Goal: Task Accomplishment & Management: Manage account settings

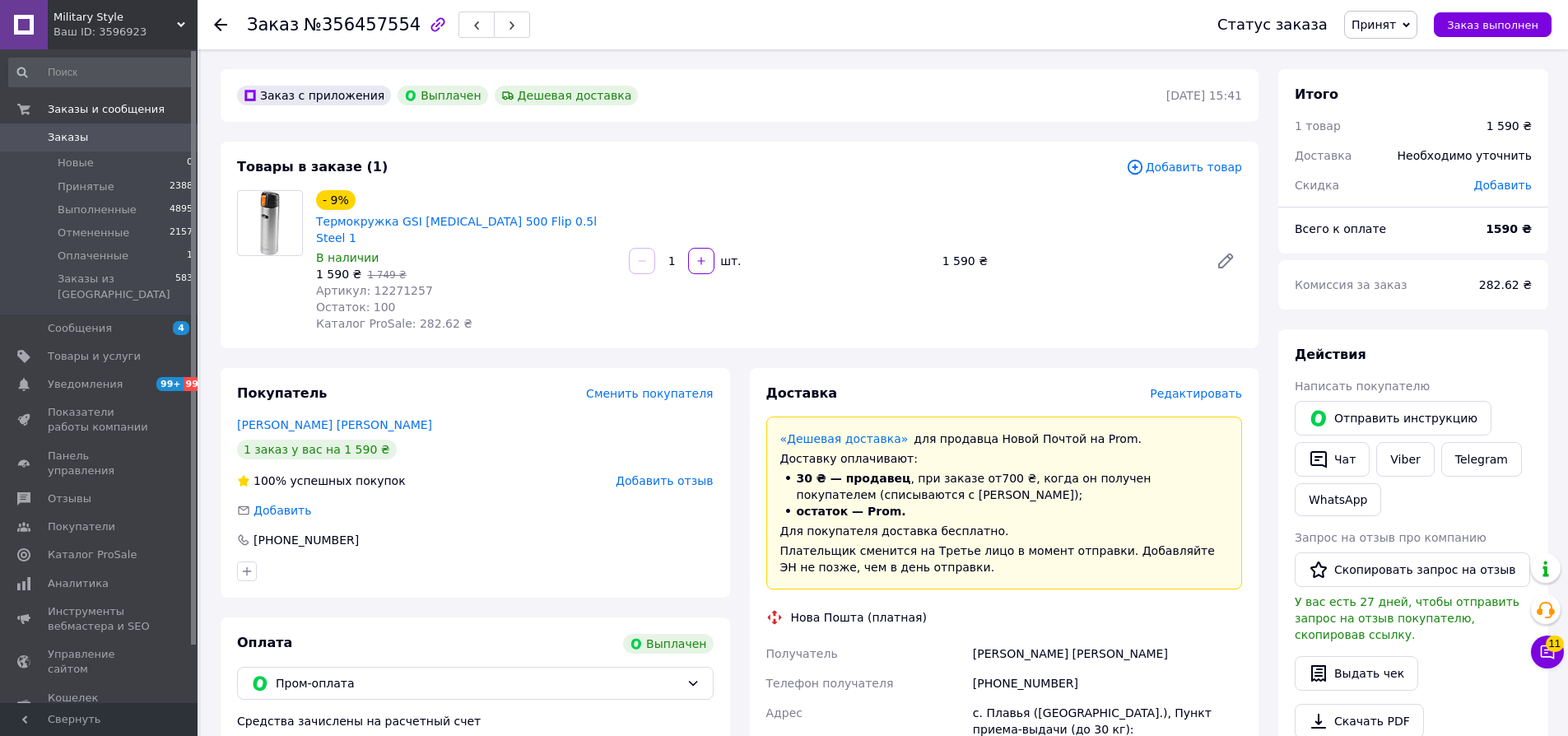
scroll to position [543, 0]
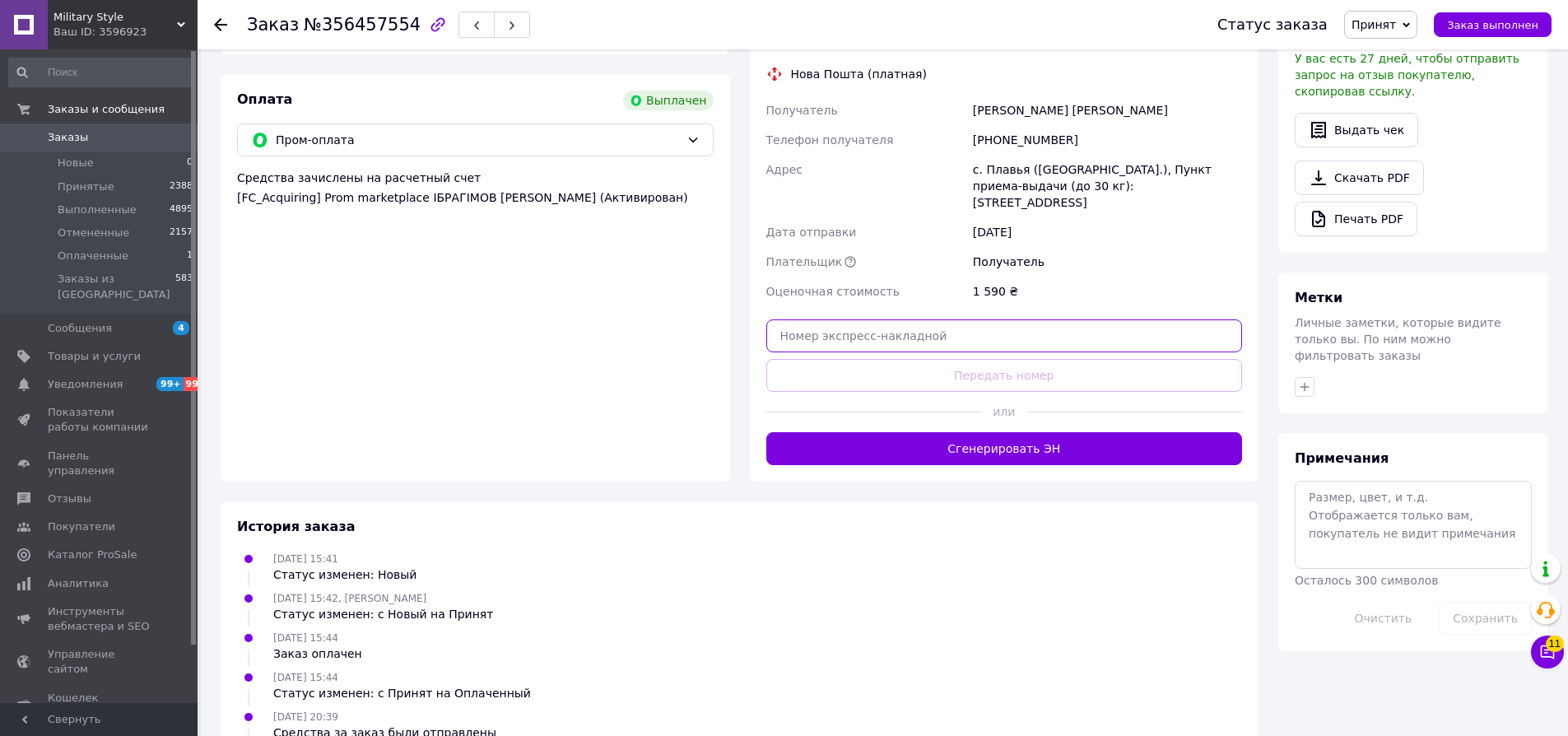
click at [899, 320] on input "text" at bounding box center [1004, 336] width 476 height 33
paste input "20451223422536"
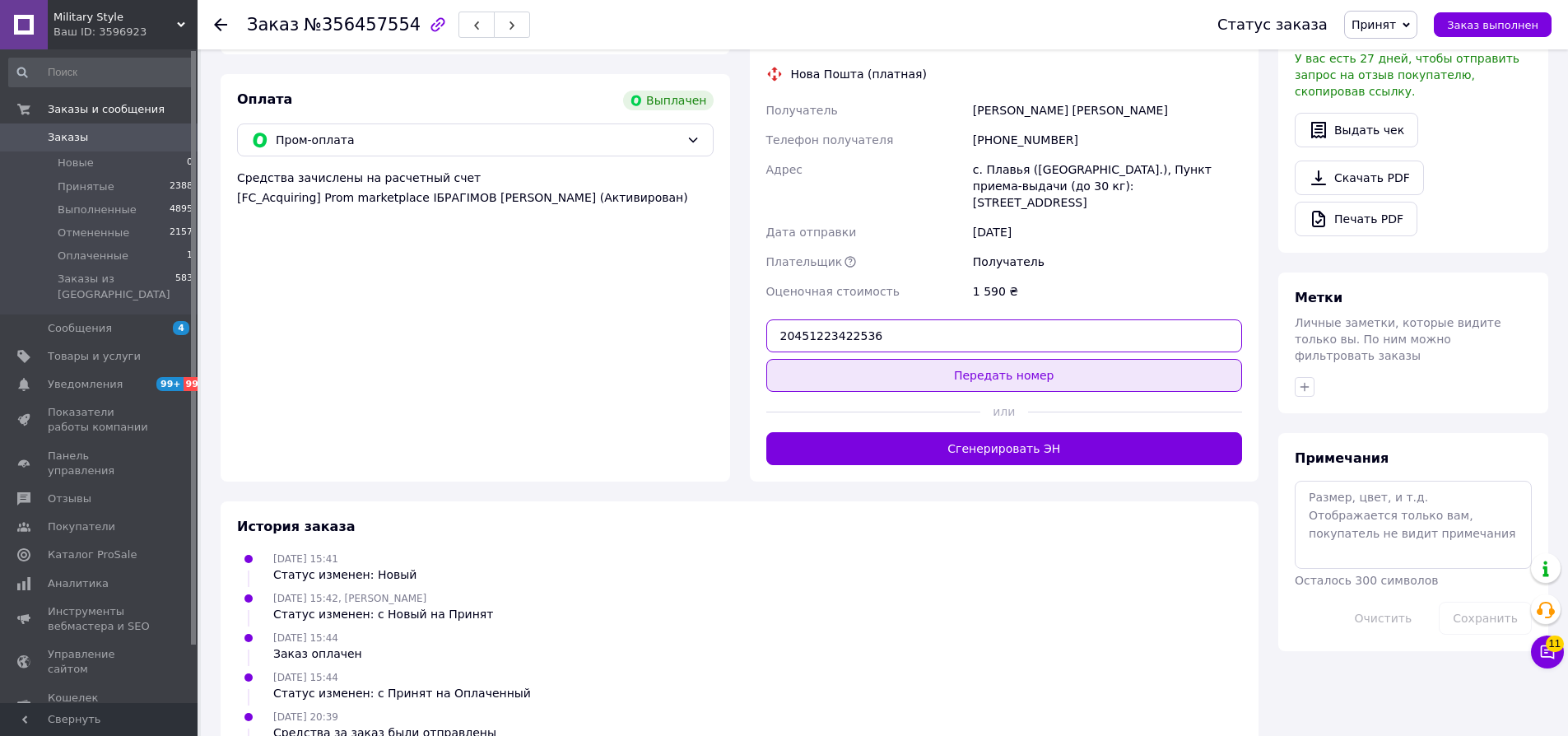
type input "20451223422536"
click at [926, 359] on button "Передать номер" at bounding box center [1004, 374] width 476 height 33
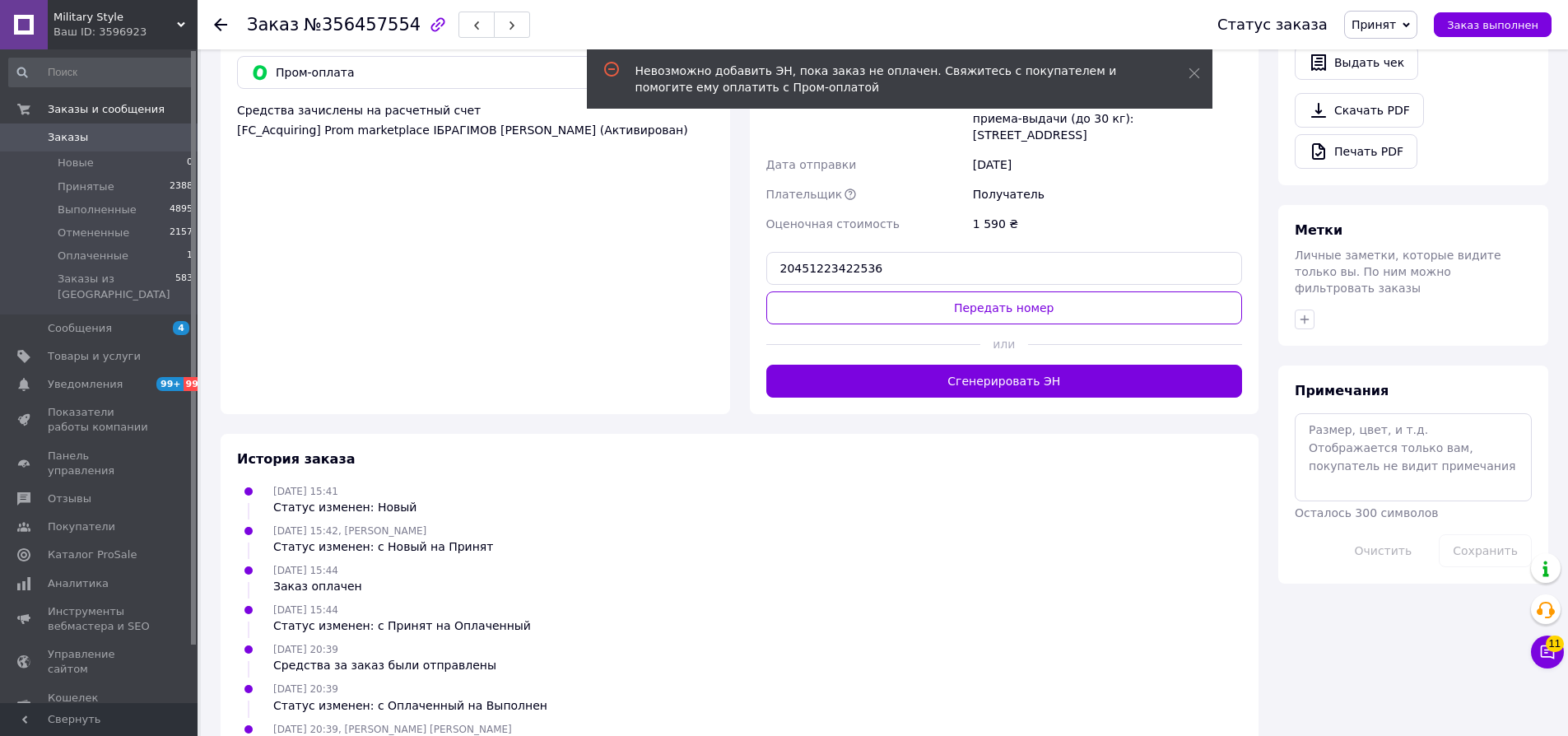
scroll to position [287, 0]
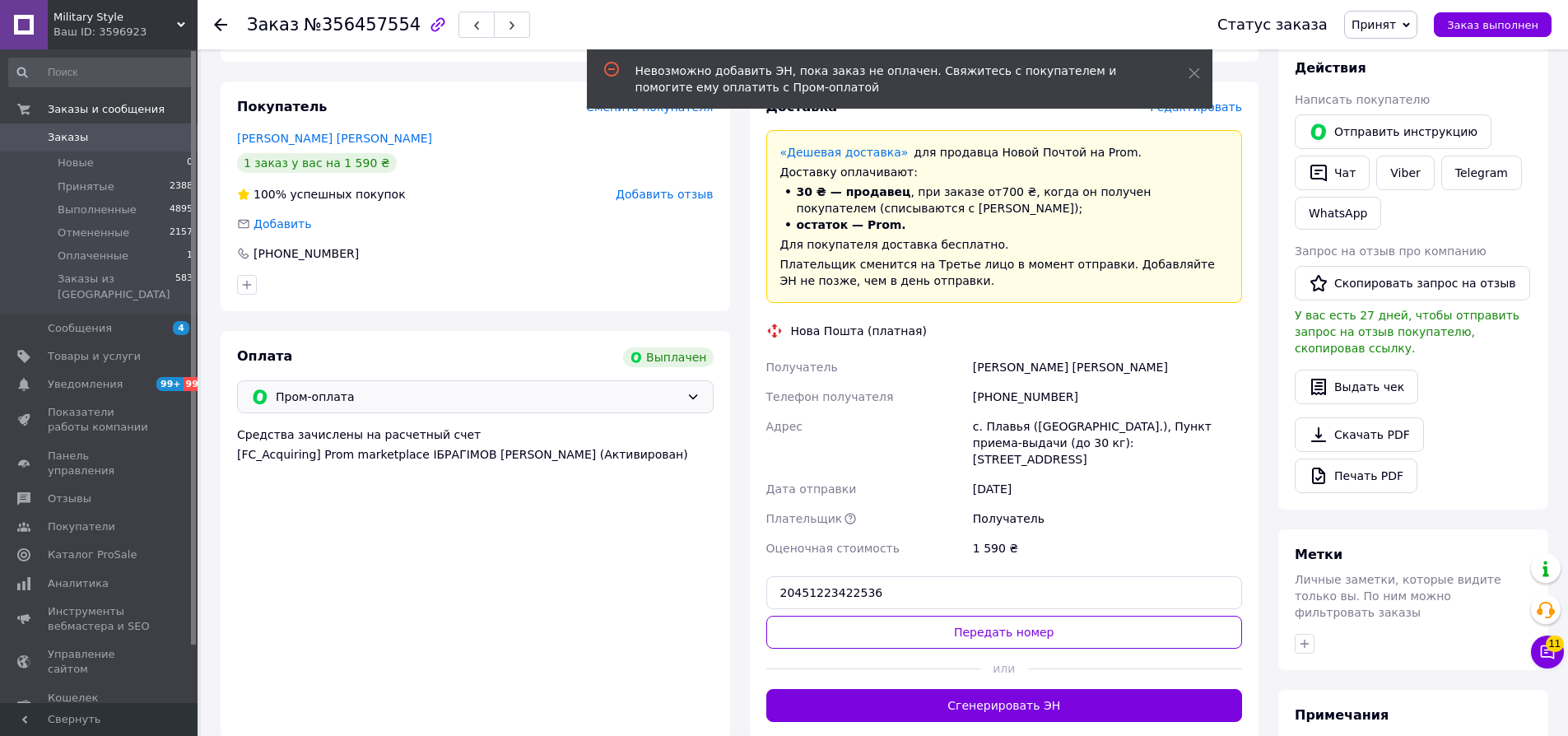
click at [456, 380] on div "Пром-оплата" at bounding box center [475, 396] width 476 height 33
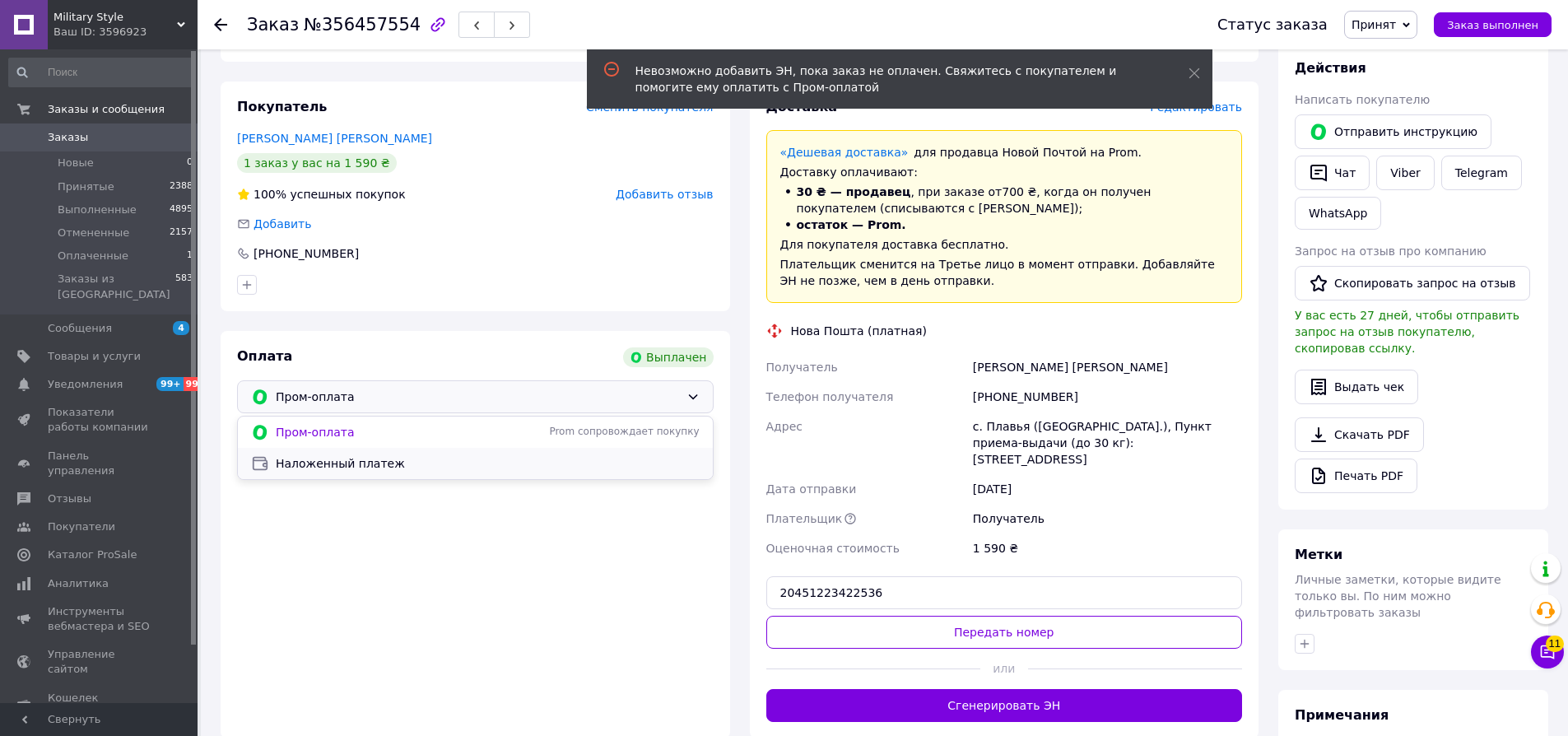
click at [400, 455] on span "Наложенный платеж" at bounding box center [488, 463] width 424 height 17
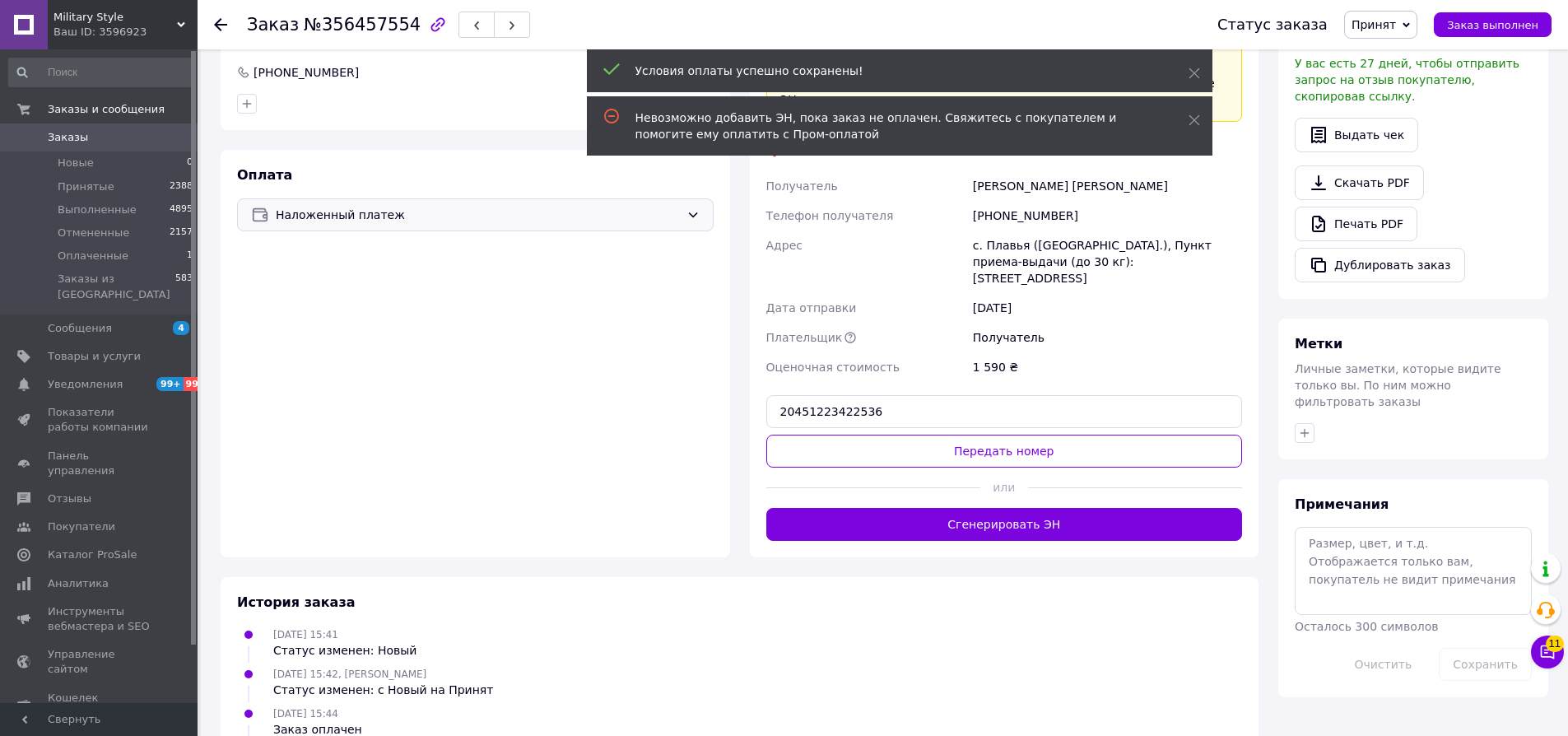
scroll to position [650, 0]
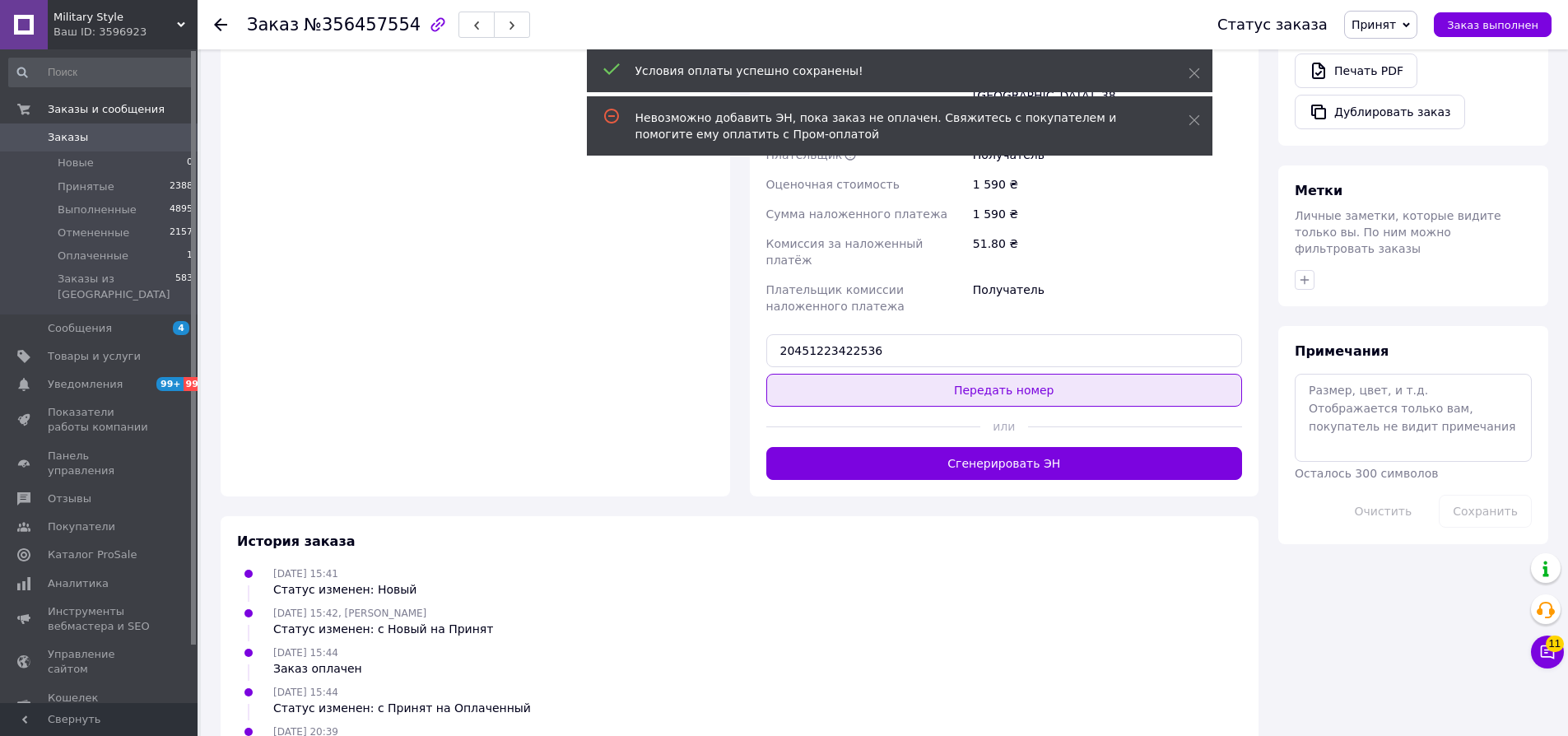
click at [960, 373] on button "Передать номер" at bounding box center [1004, 389] width 476 height 33
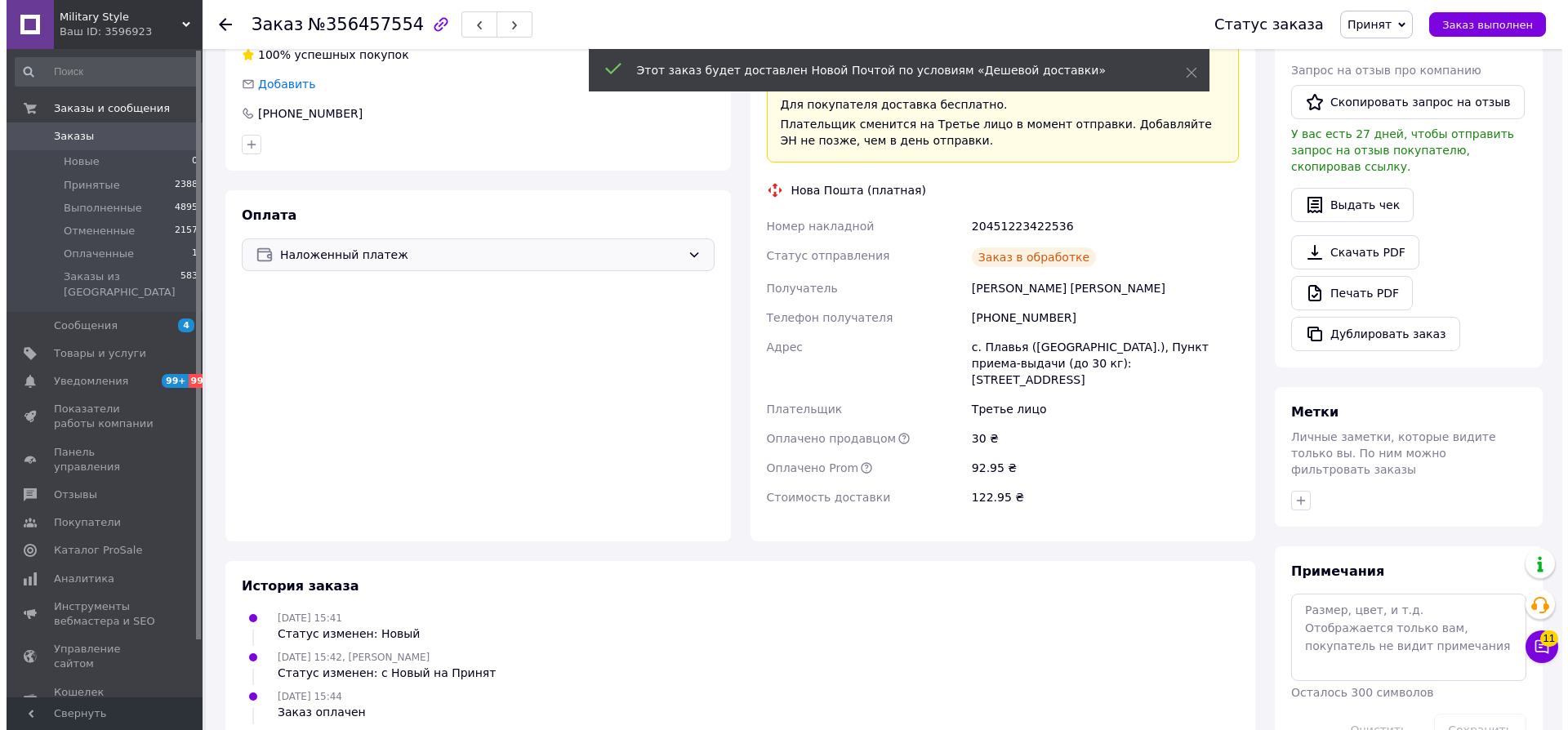
scroll to position [101, 0]
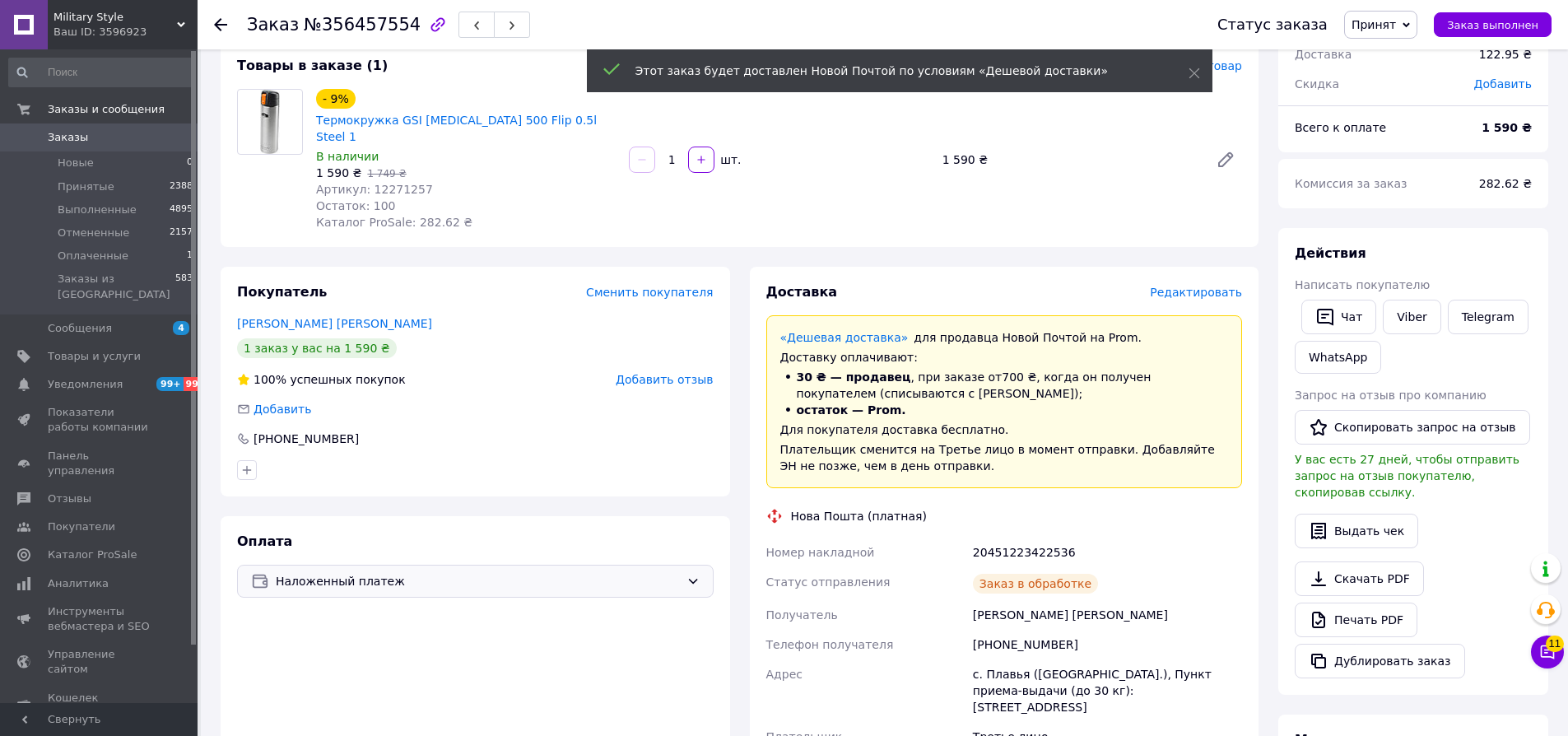
click at [1190, 286] on span "Редактировать" at bounding box center [1195, 292] width 93 height 13
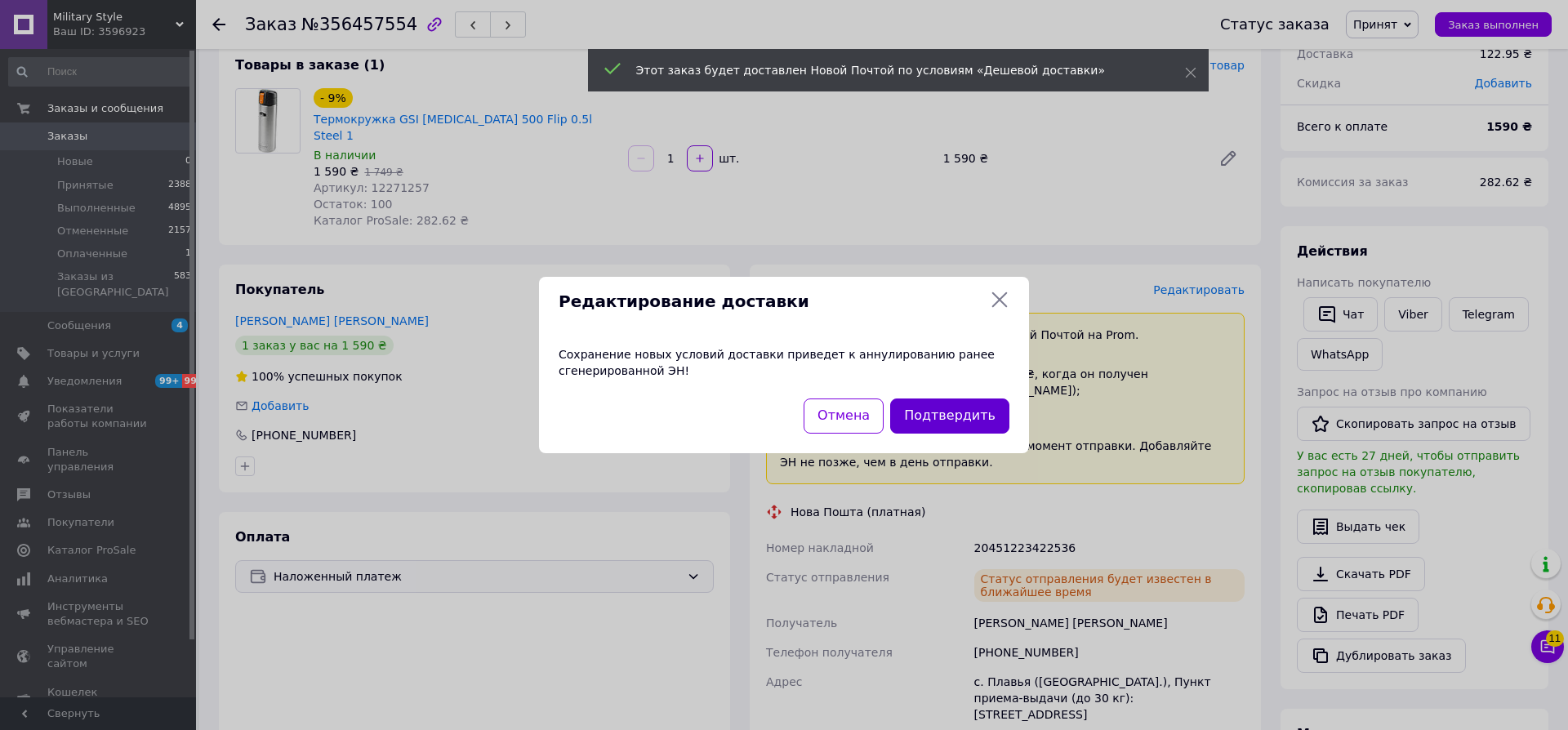
click at [975, 408] on button "Подтвердить" at bounding box center [949, 416] width 120 height 36
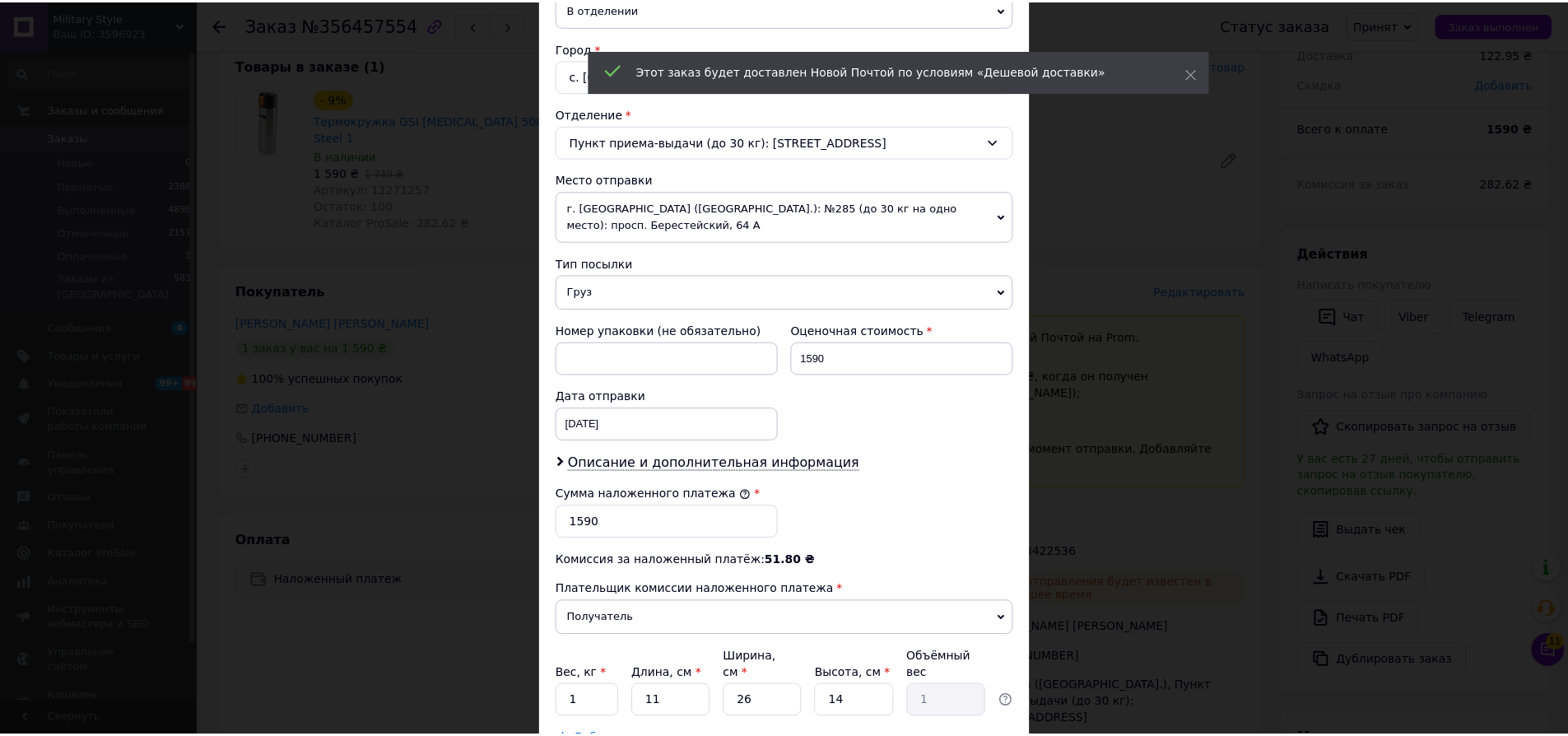
scroll to position [553, 0]
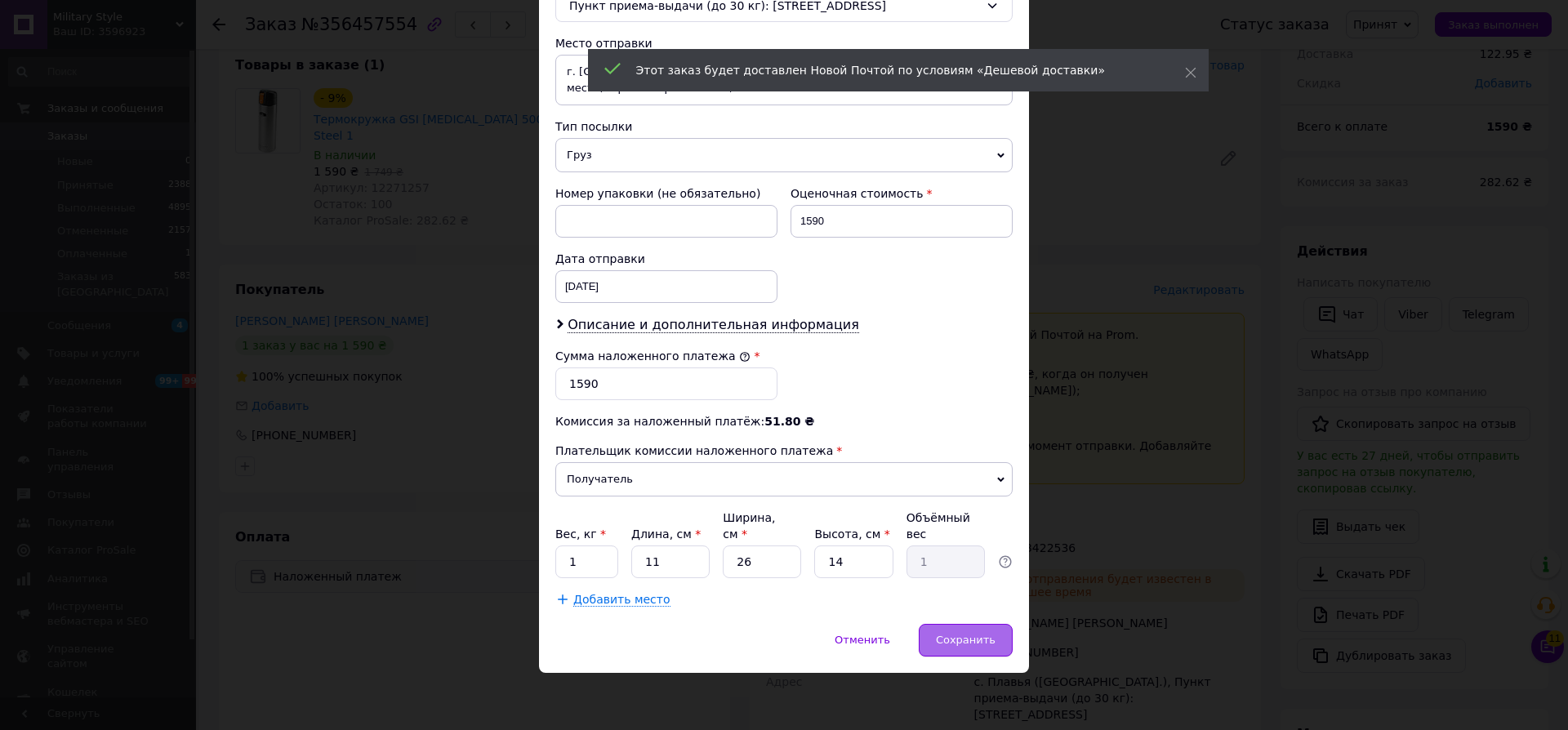
click at [970, 626] on div "Сохранить" at bounding box center [965, 639] width 94 height 33
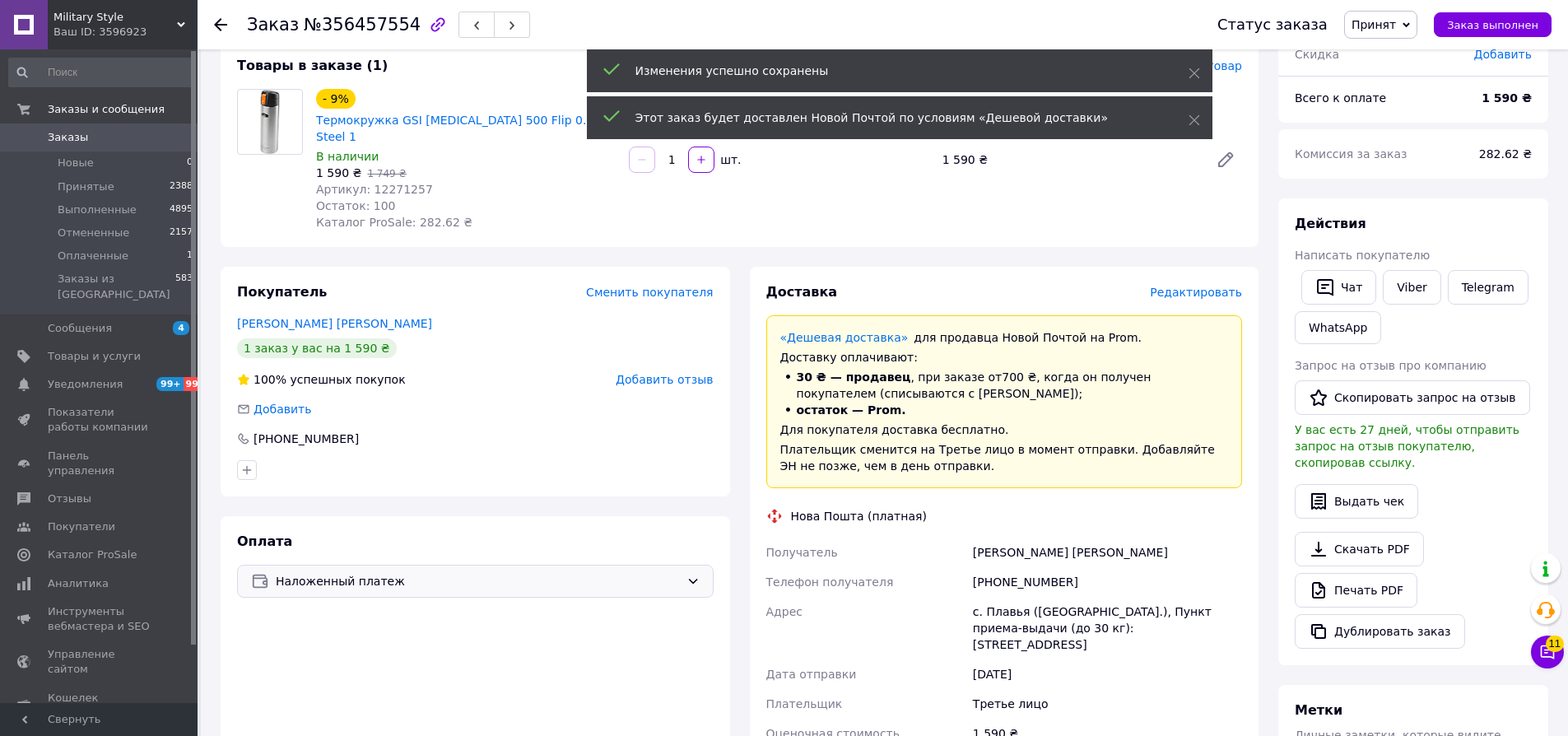
scroll to position [23, 0]
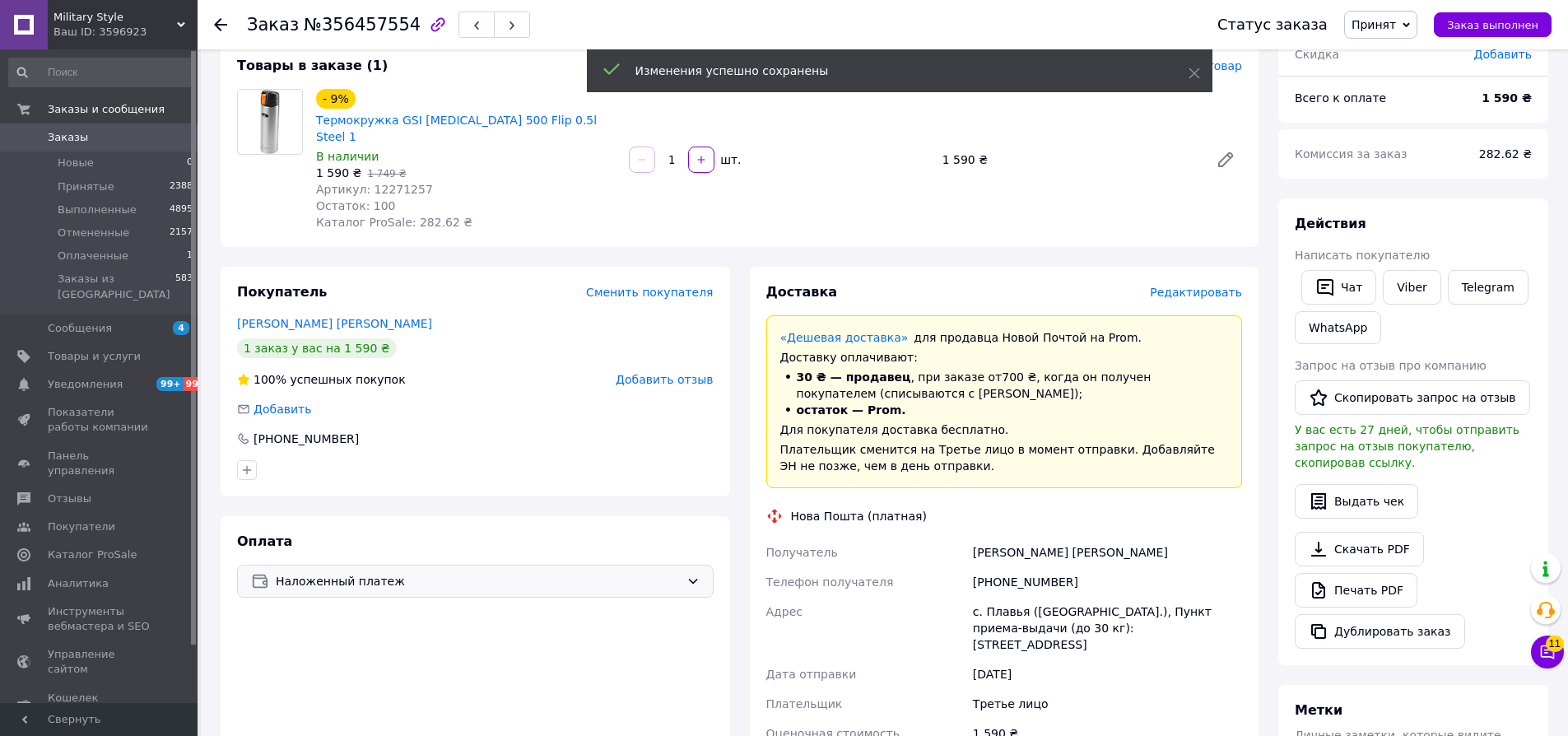
click at [402, 572] on span "Наложенный платеж" at bounding box center [478, 581] width 404 height 18
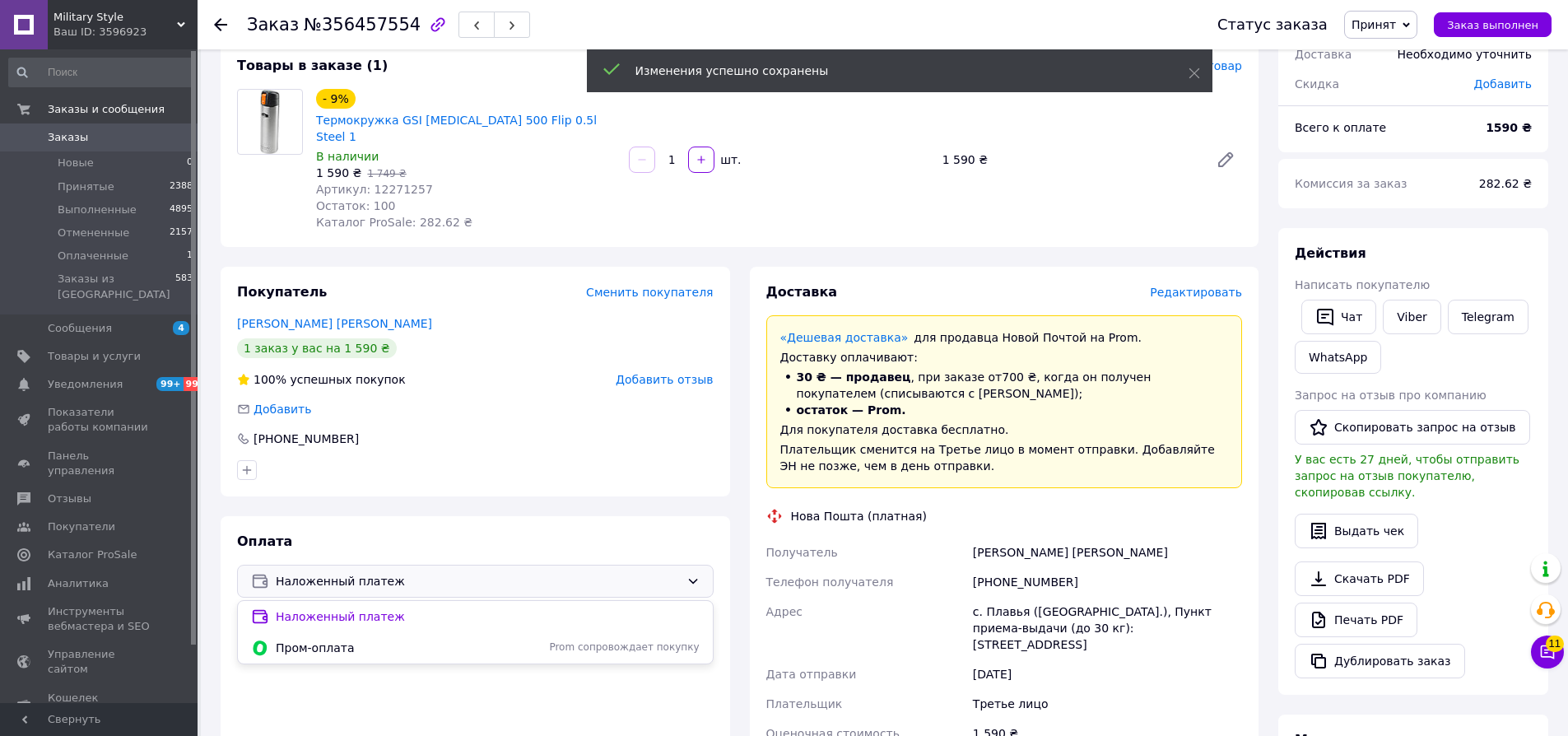
click at [344, 639] on span "Пром-оплата" at bounding box center [396, 647] width 242 height 17
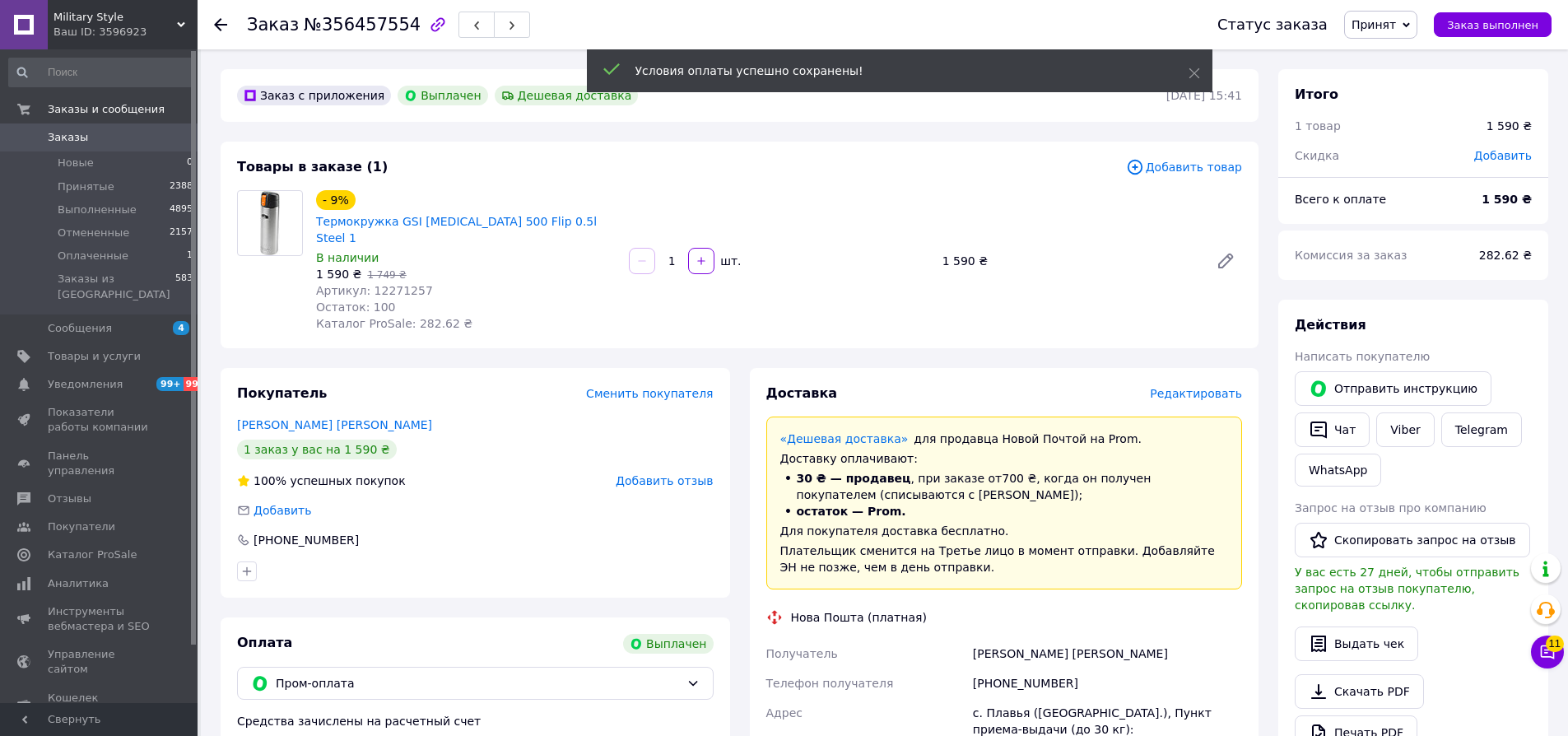
scroll to position [63, 0]
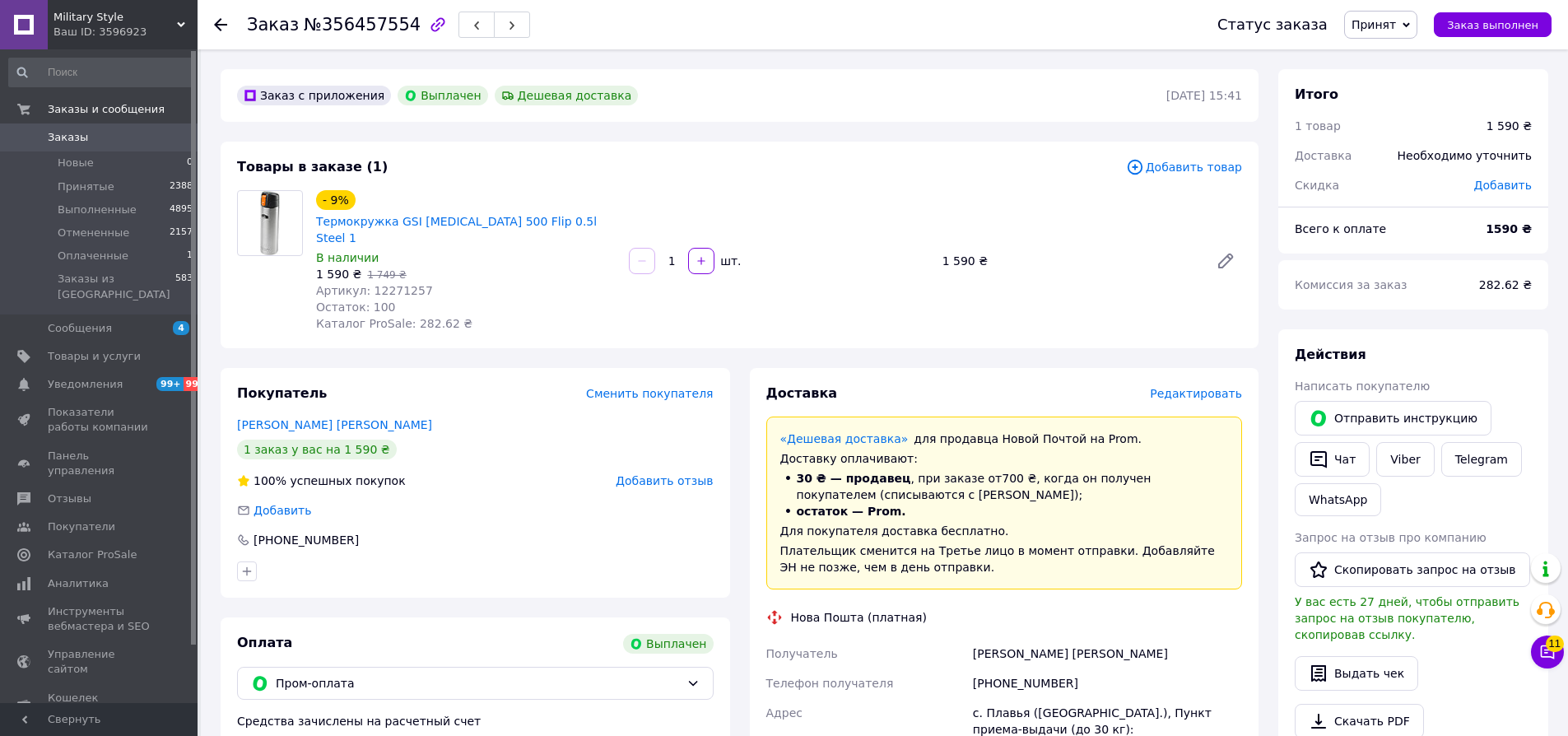
click at [98, 26] on div "Ваш ID: 3596923" at bounding box center [126, 32] width 144 height 15
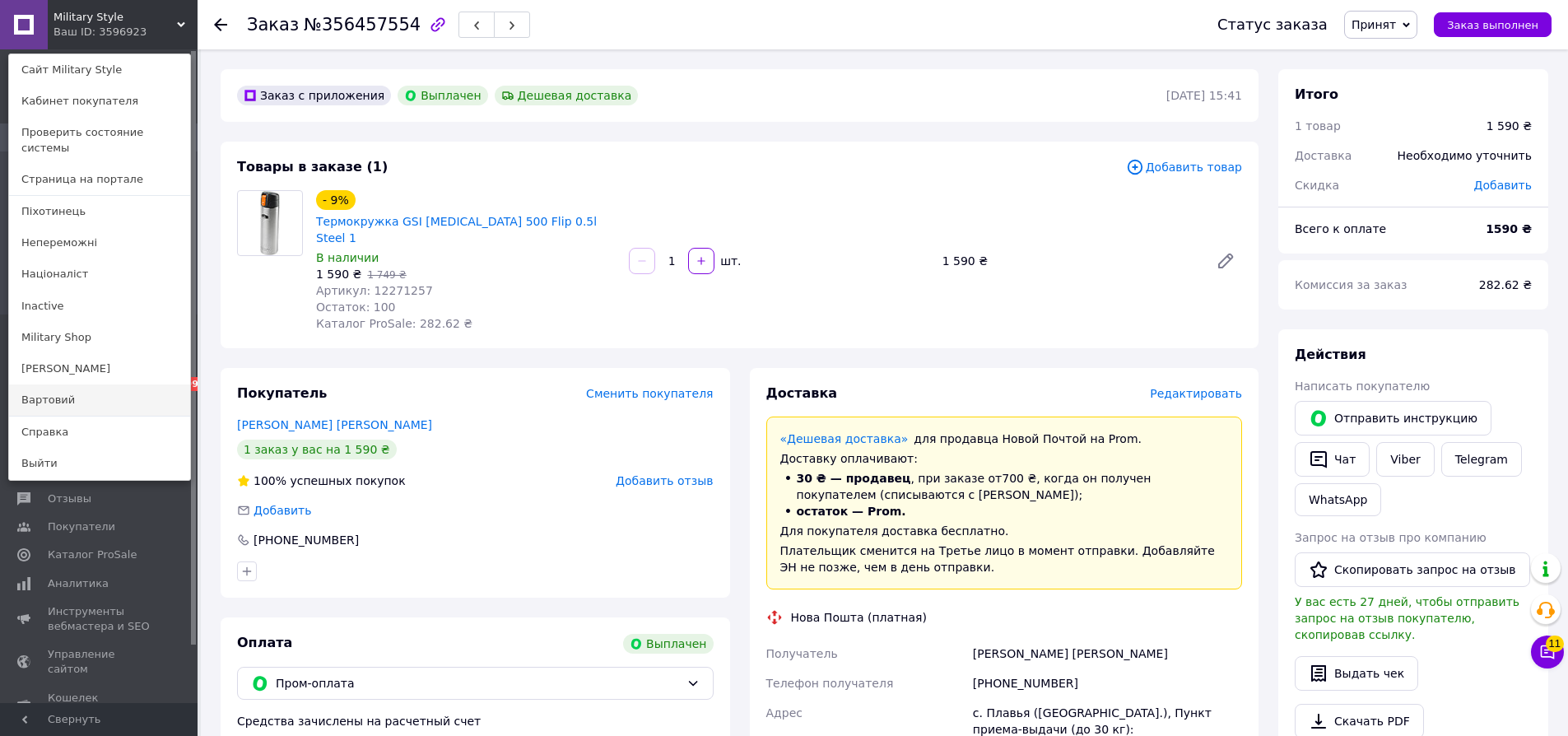
click at [88, 384] on link "Вартовий" at bounding box center [100, 399] width 181 height 31
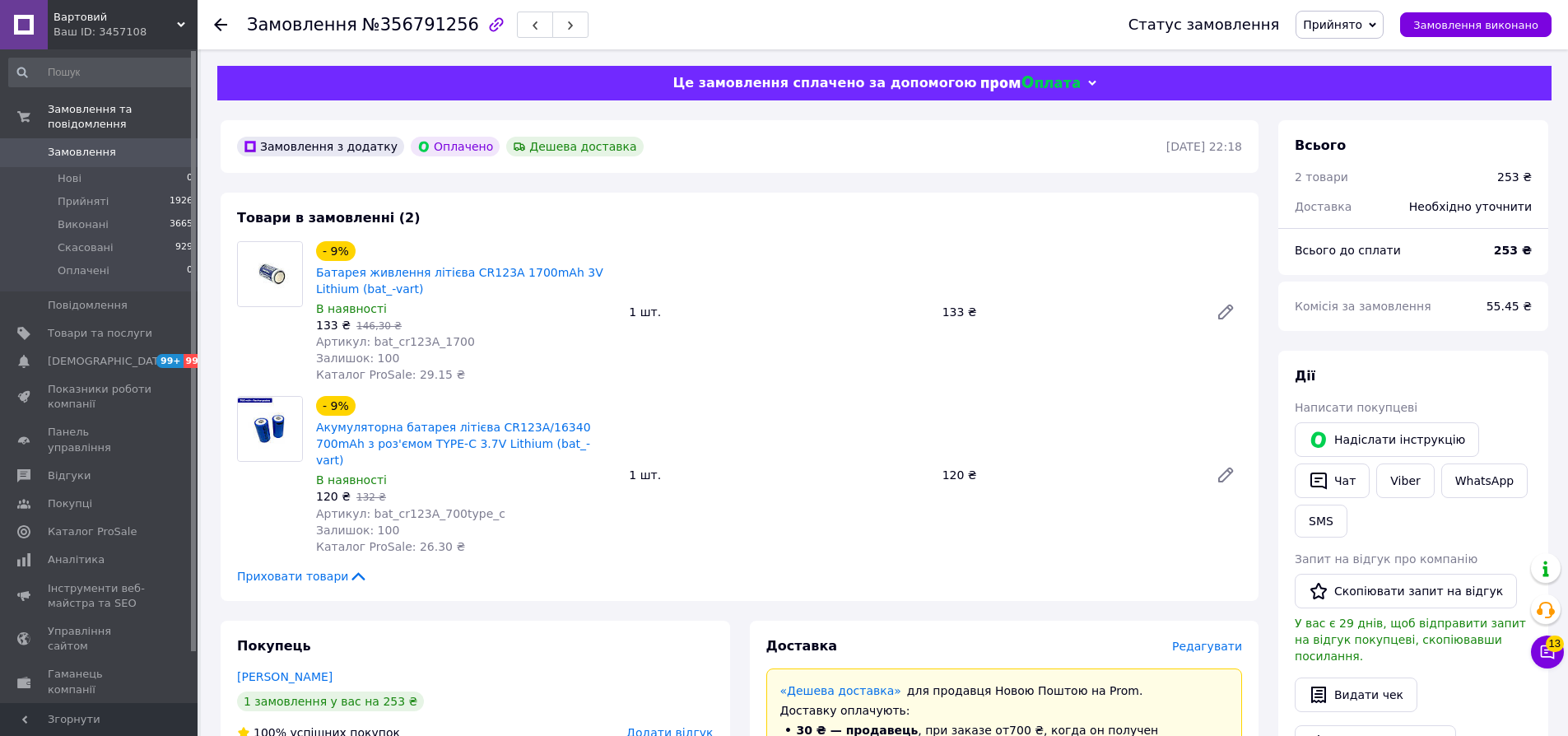
click at [1342, 33] on span "Прийнято" at bounding box center [1340, 25] width 88 height 28
click at [1346, 88] on li "Скасовано" at bounding box center [1340, 82] width 87 height 25
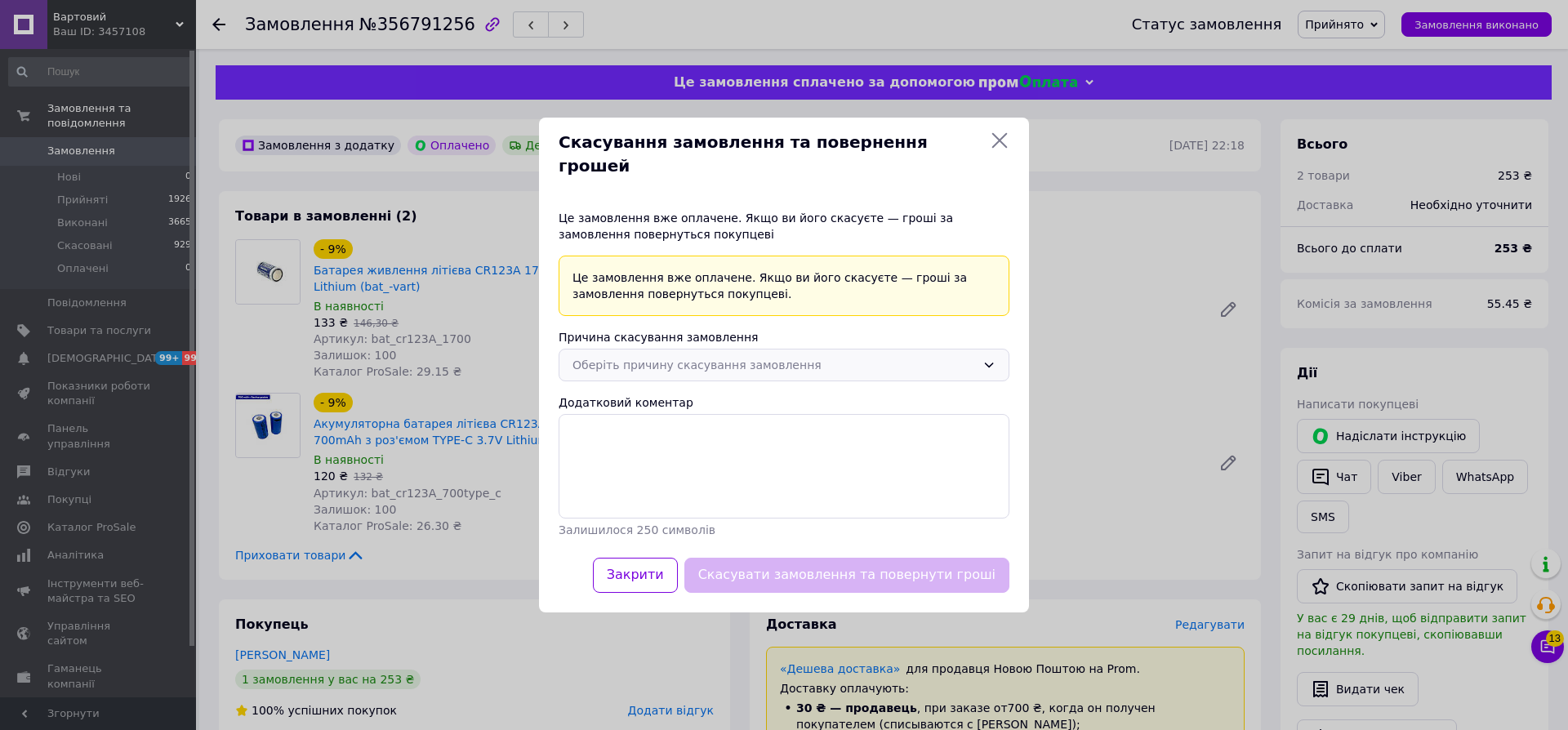
click at [642, 356] on div "Оберіть причину скасування замовлення" at bounding box center [774, 365] width 403 height 18
click at [989, 177] on div "Скасування замовлення та повернення грошей Це замовлення вже оплачене. Якщо ви …" at bounding box center [784, 365] width 490 height 495
click at [998, 150] on icon at bounding box center [1000, 140] width 20 height 20
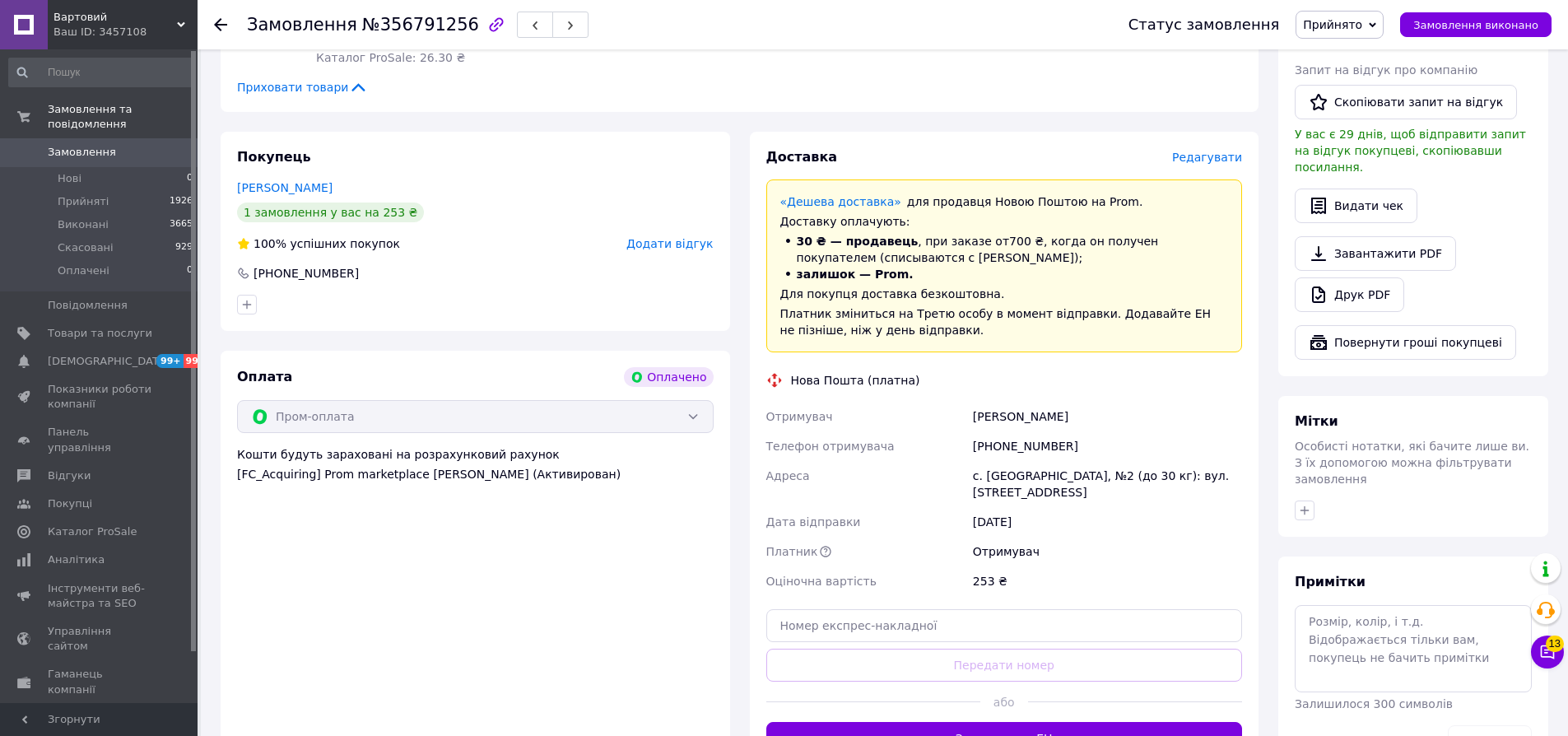
scroll to position [260, 0]
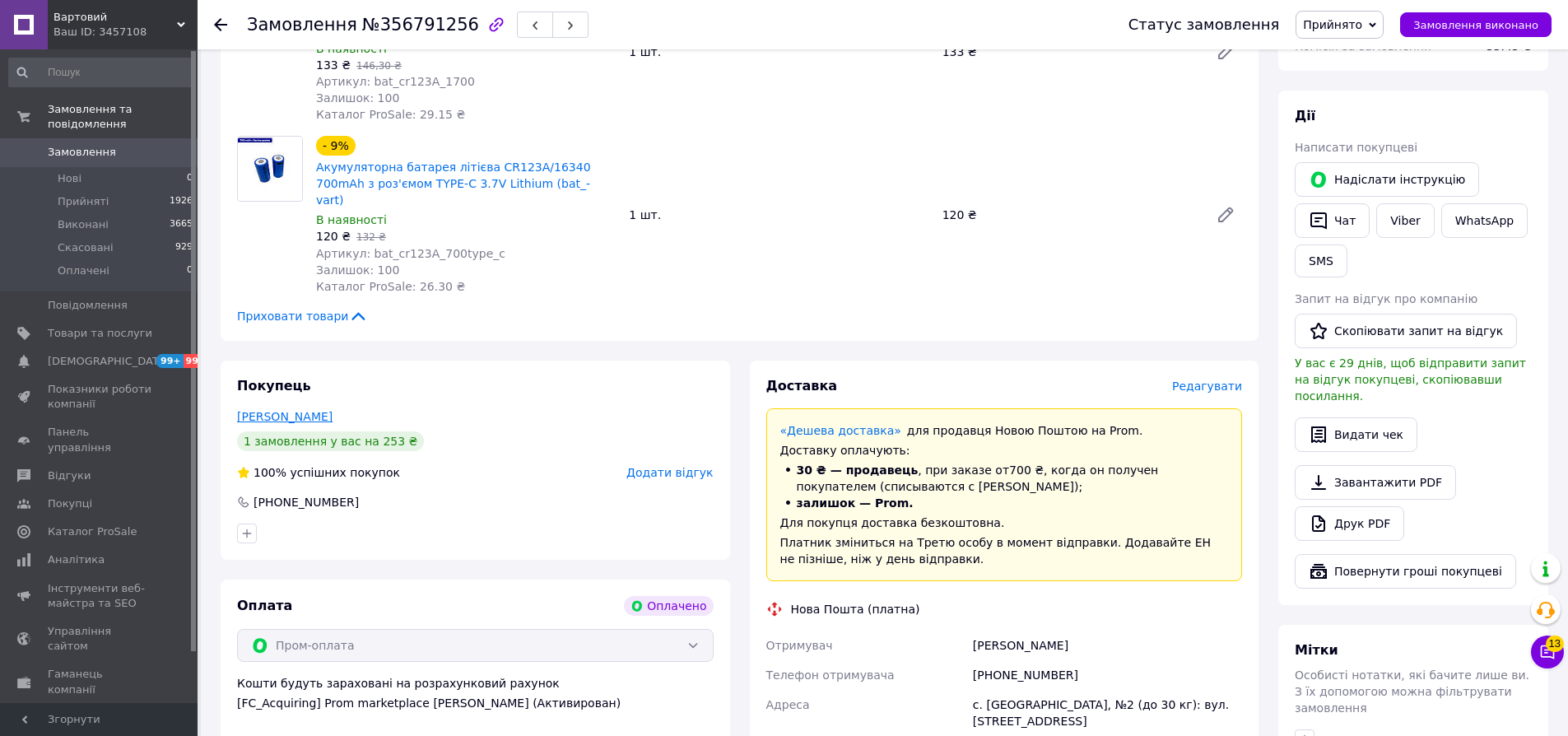
click at [277, 410] on link "Казанцев Олексій" at bounding box center [285, 416] width 96 height 13
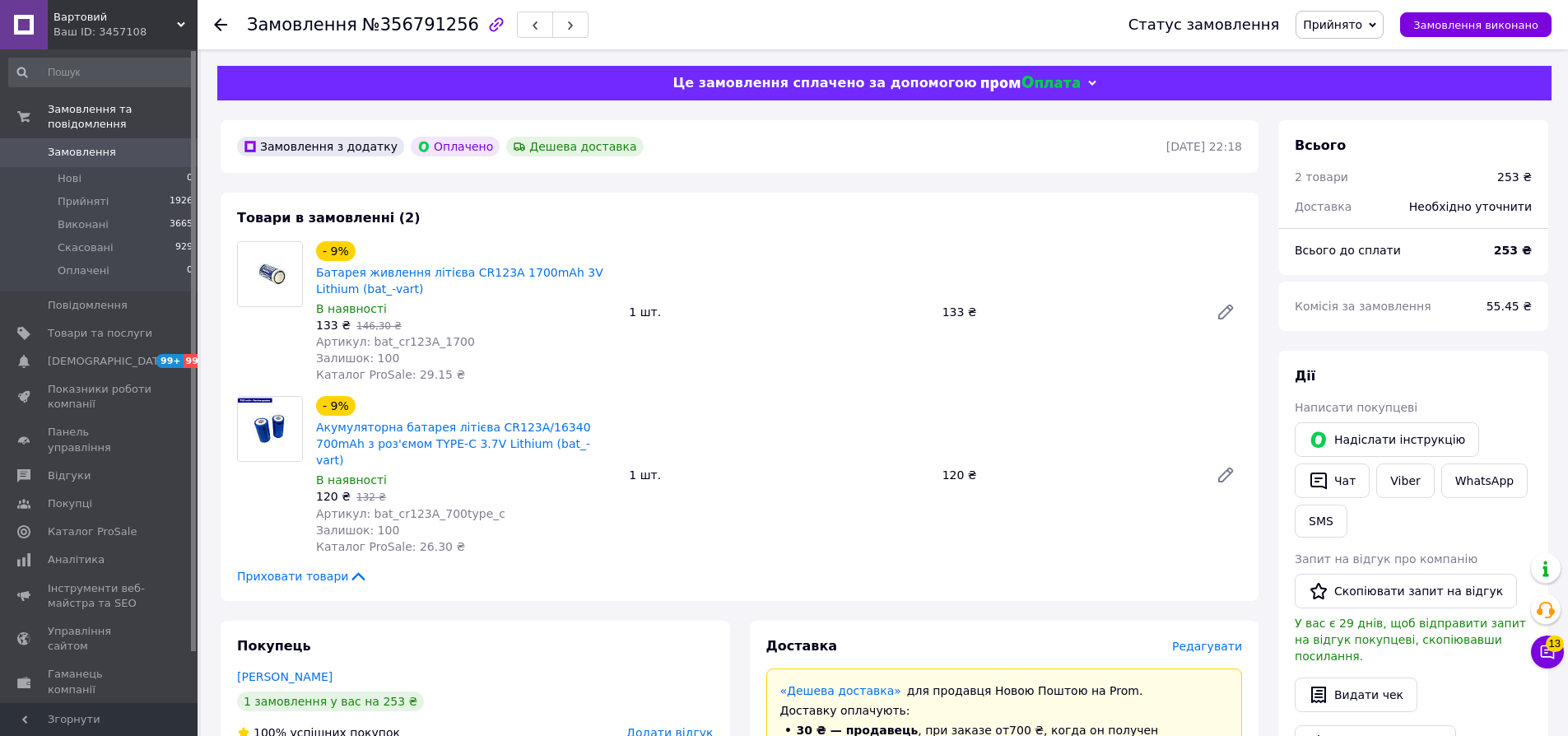
click at [89, 38] on div "Ваш ID: 3457108" at bounding box center [126, 32] width 144 height 15
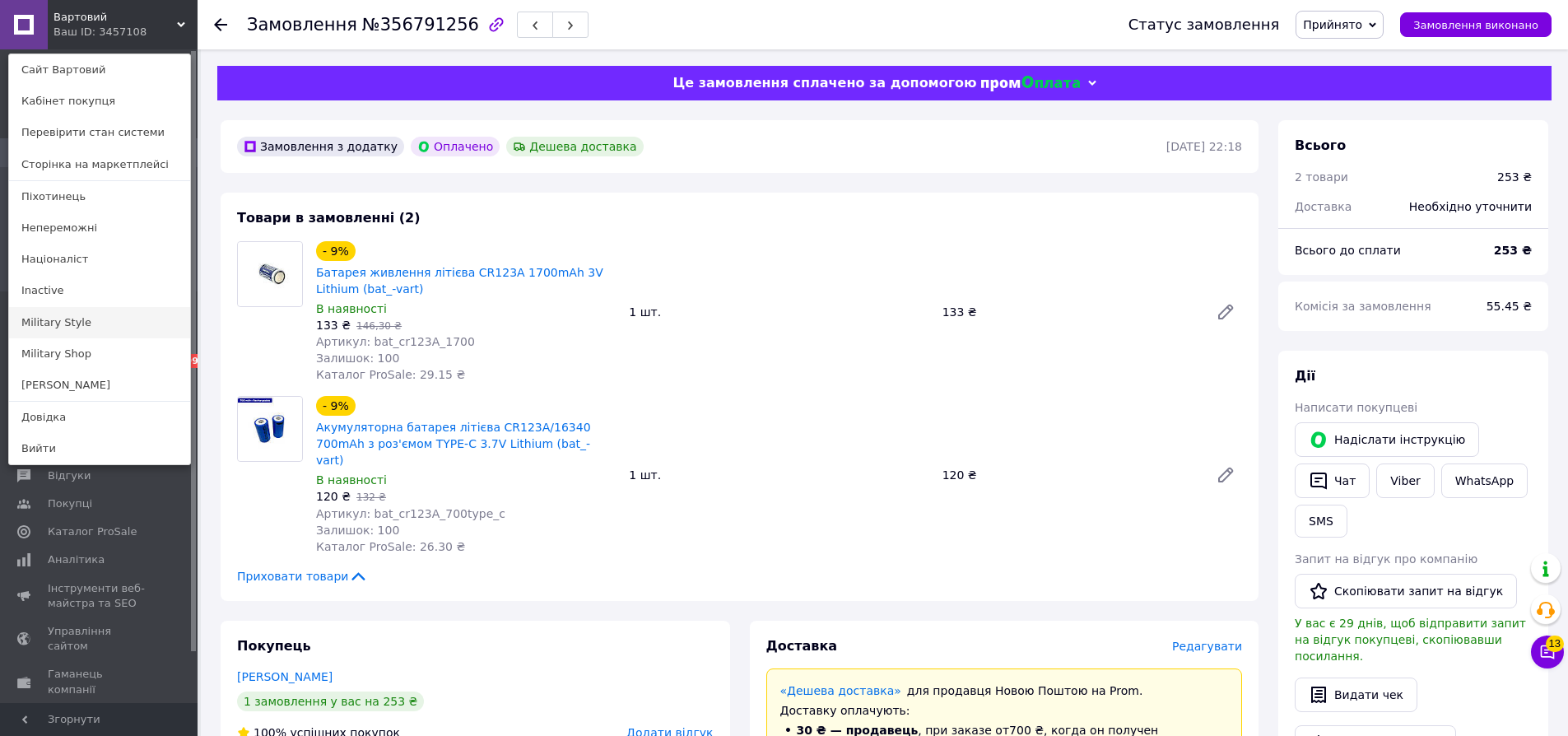
click at [83, 335] on link "Military Style" at bounding box center [100, 322] width 181 height 31
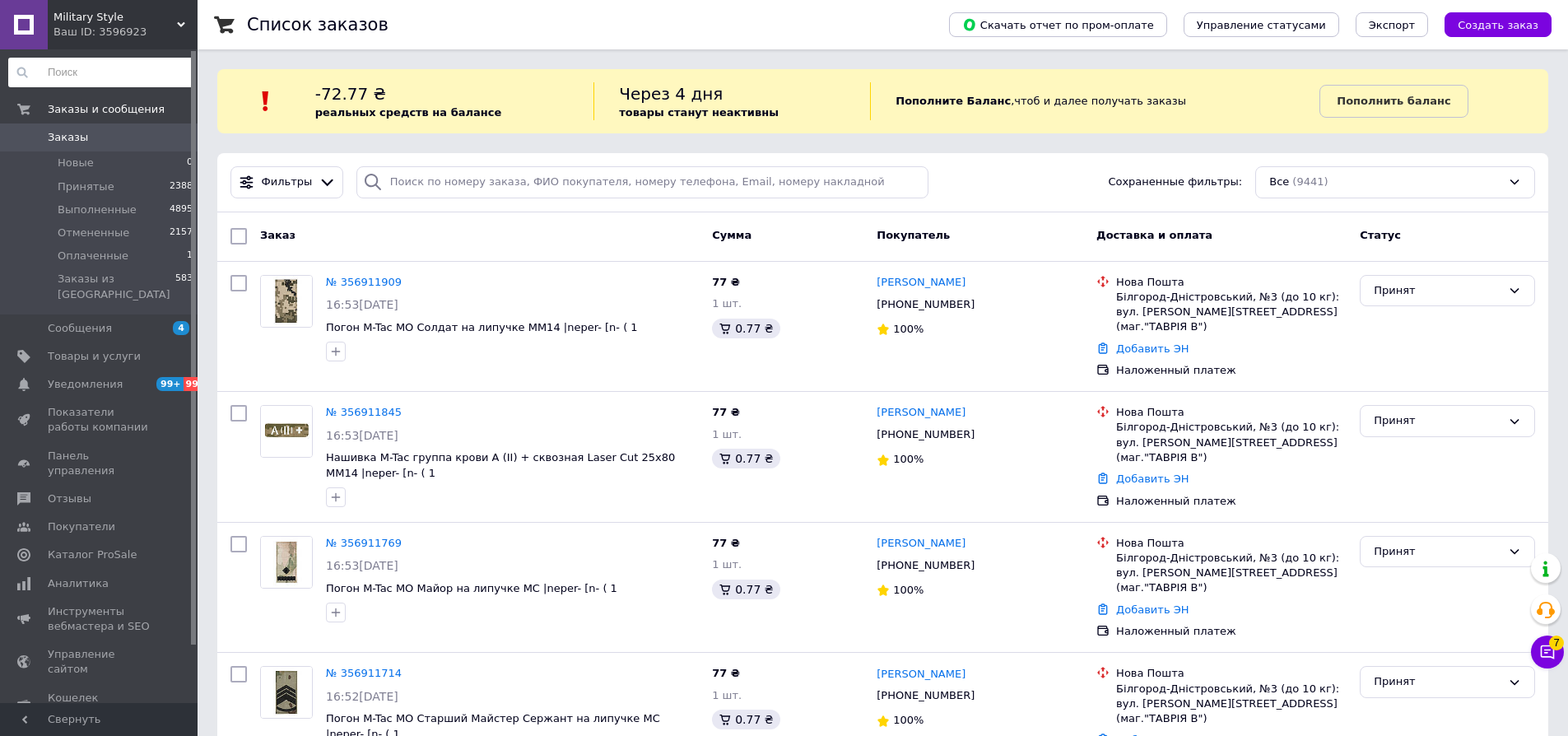
drag, startPoint x: 187, startPoint y: 83, endPoint x: 182, endPoint y: 70, distance: 13.9
click at [186, 80] on input at bounding box center [101, 73] width 186 height 30
click at [146, 33] on div "Ваш ID: 3596923" at bounding box center [126, 32] width 144 height 15
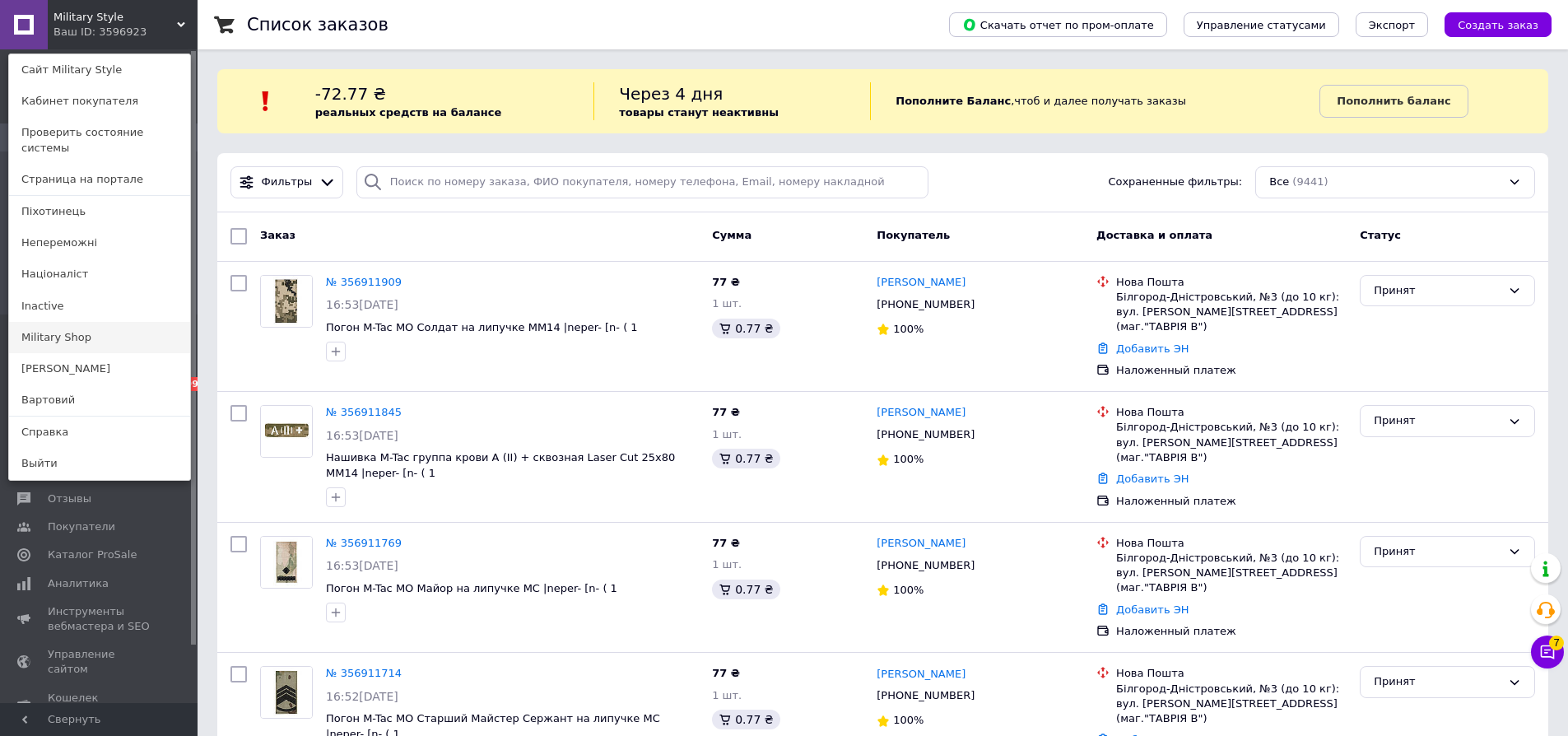
click at [92, 322] on link "Military Shop" at bounding box center [100, 337] width 181 height 31
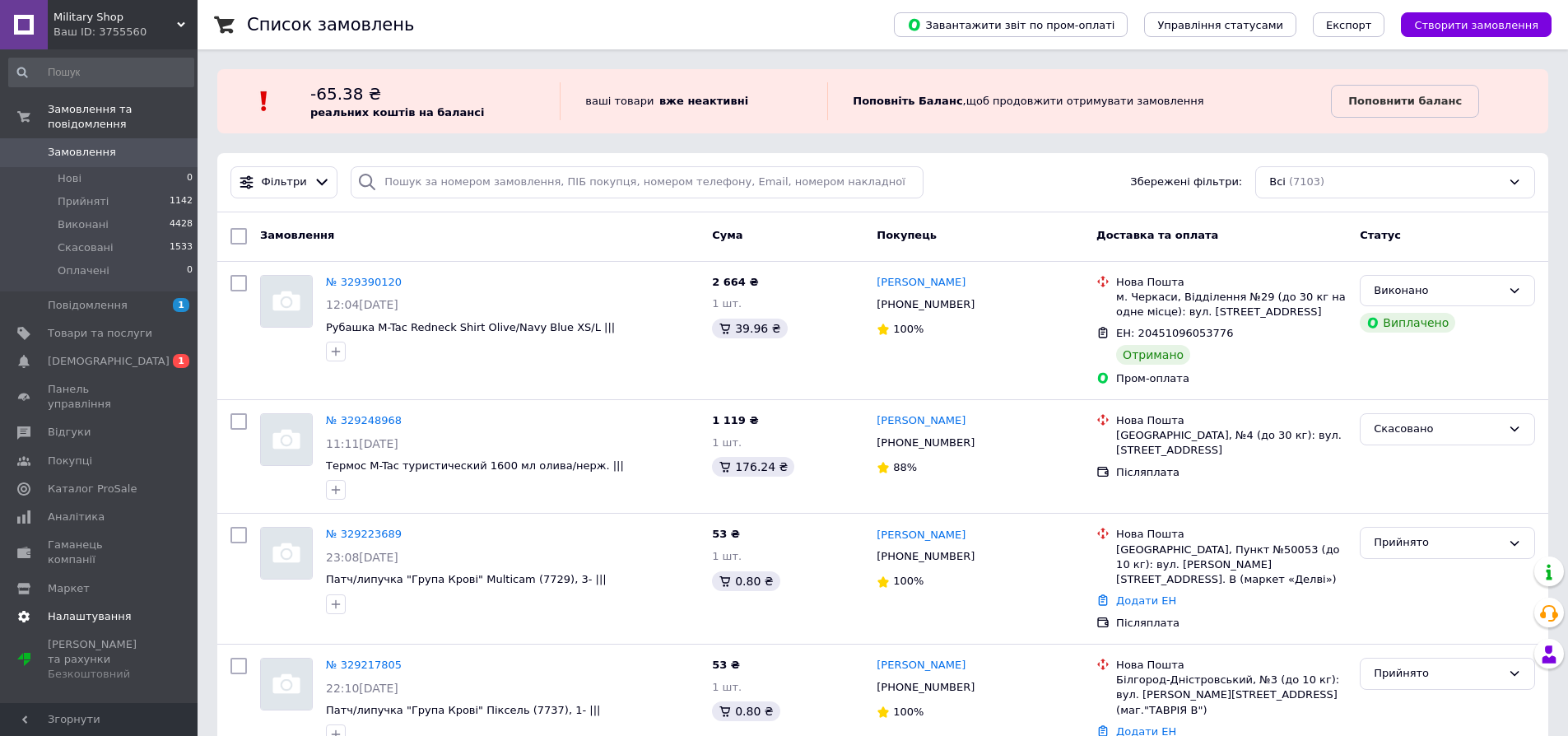
click at [103, 610] on span "Налаштування" at bounding box center [90, 616] width 84 height 15
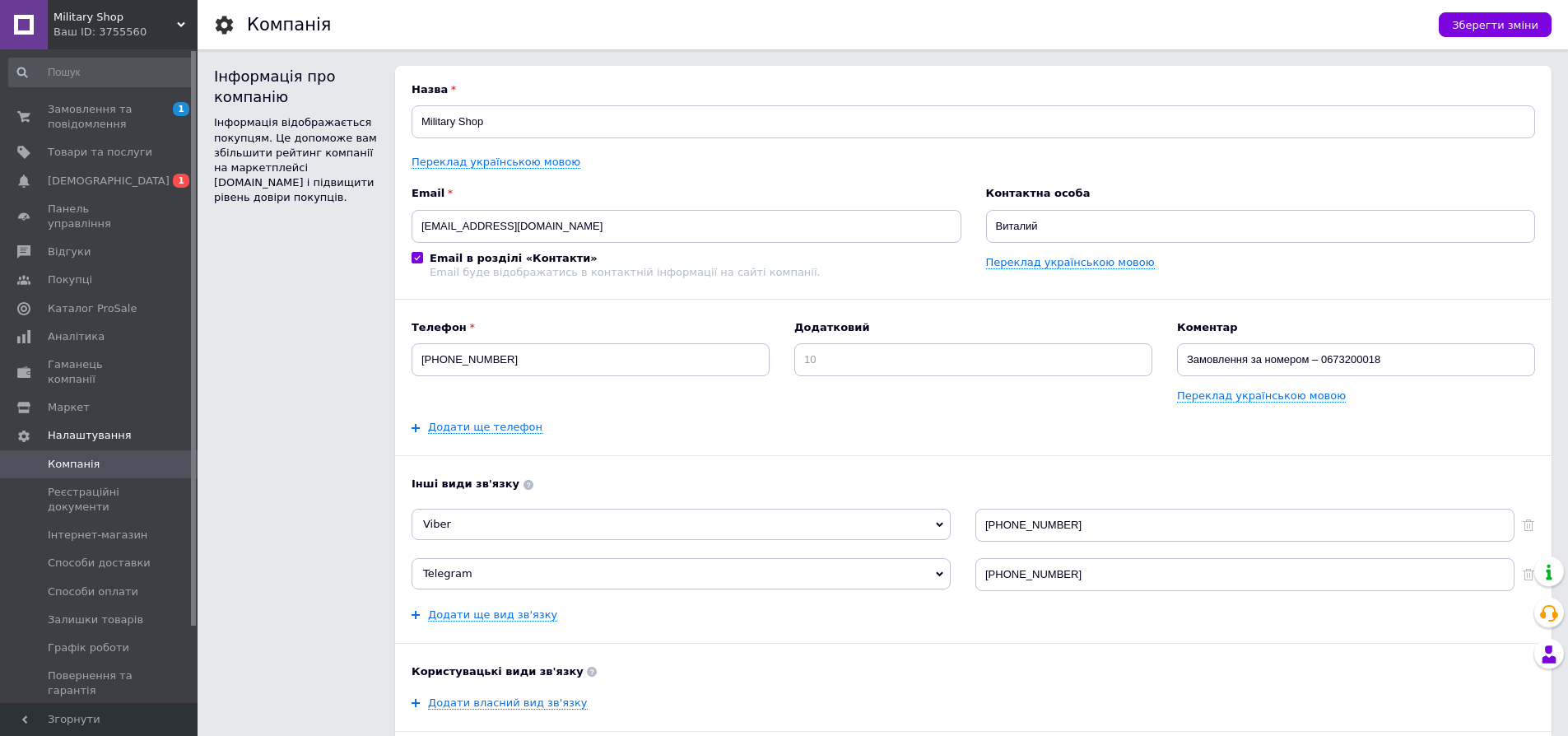
click at [83, 29] on div "Ваш ID: 3755560" at bounding box center [126, 32] width 144 height 15
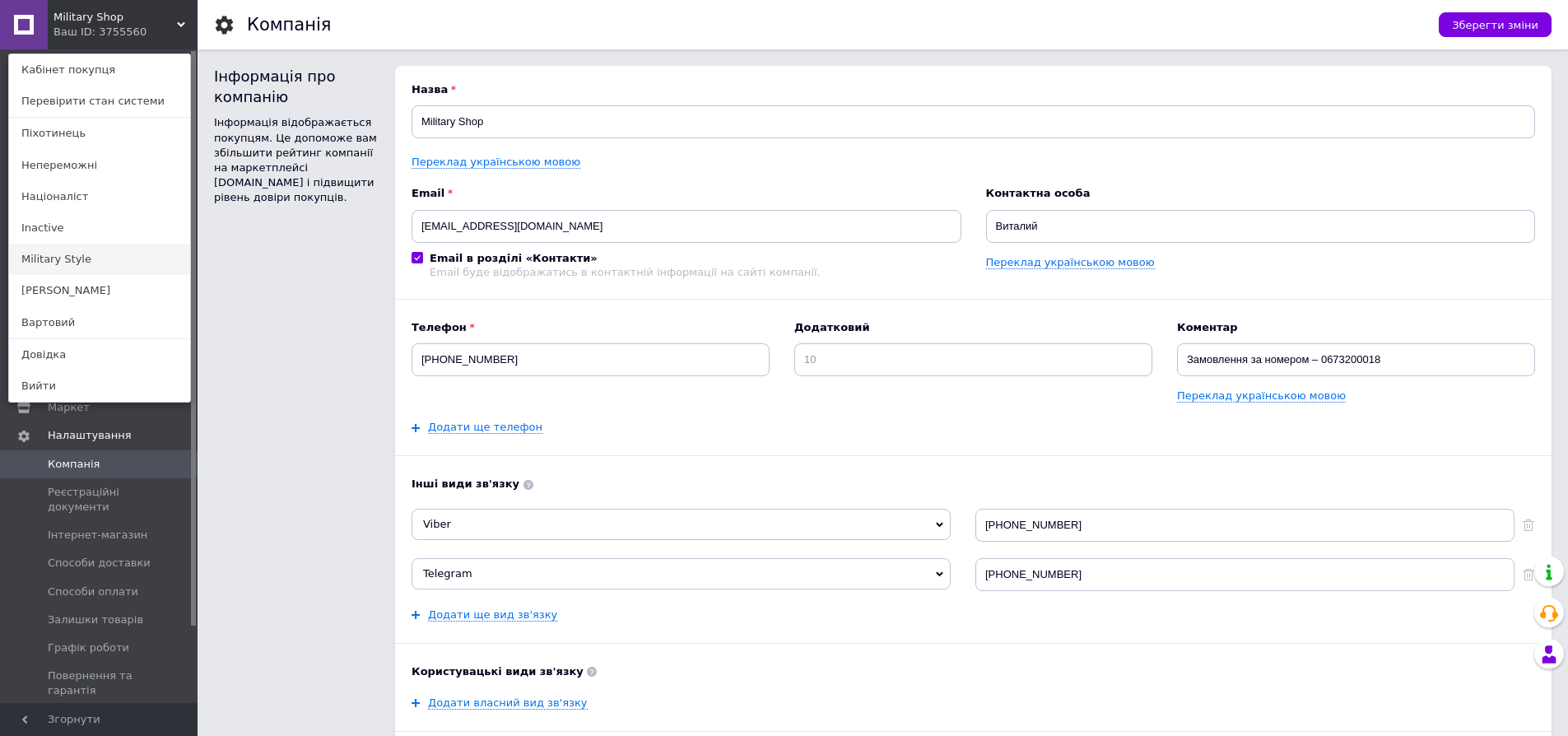
click at [84, 255] on link "Military Style" at bounding box center [100, 259] width 181 height 31
